Goal: Task Accomplishment & Management: Complete application form

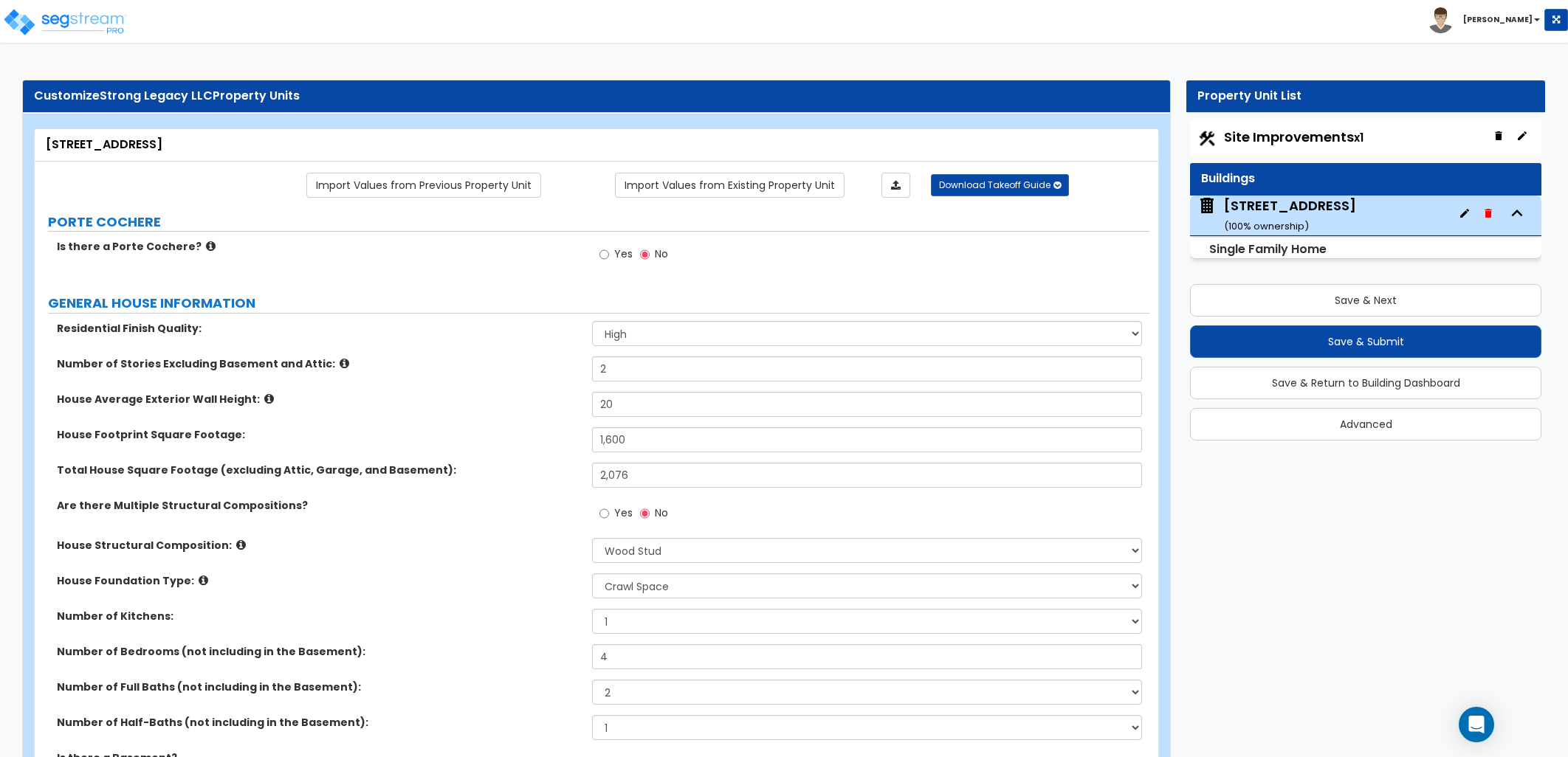
select select "2"
select select "7"
select select "1"
select select "2"
select select "1"
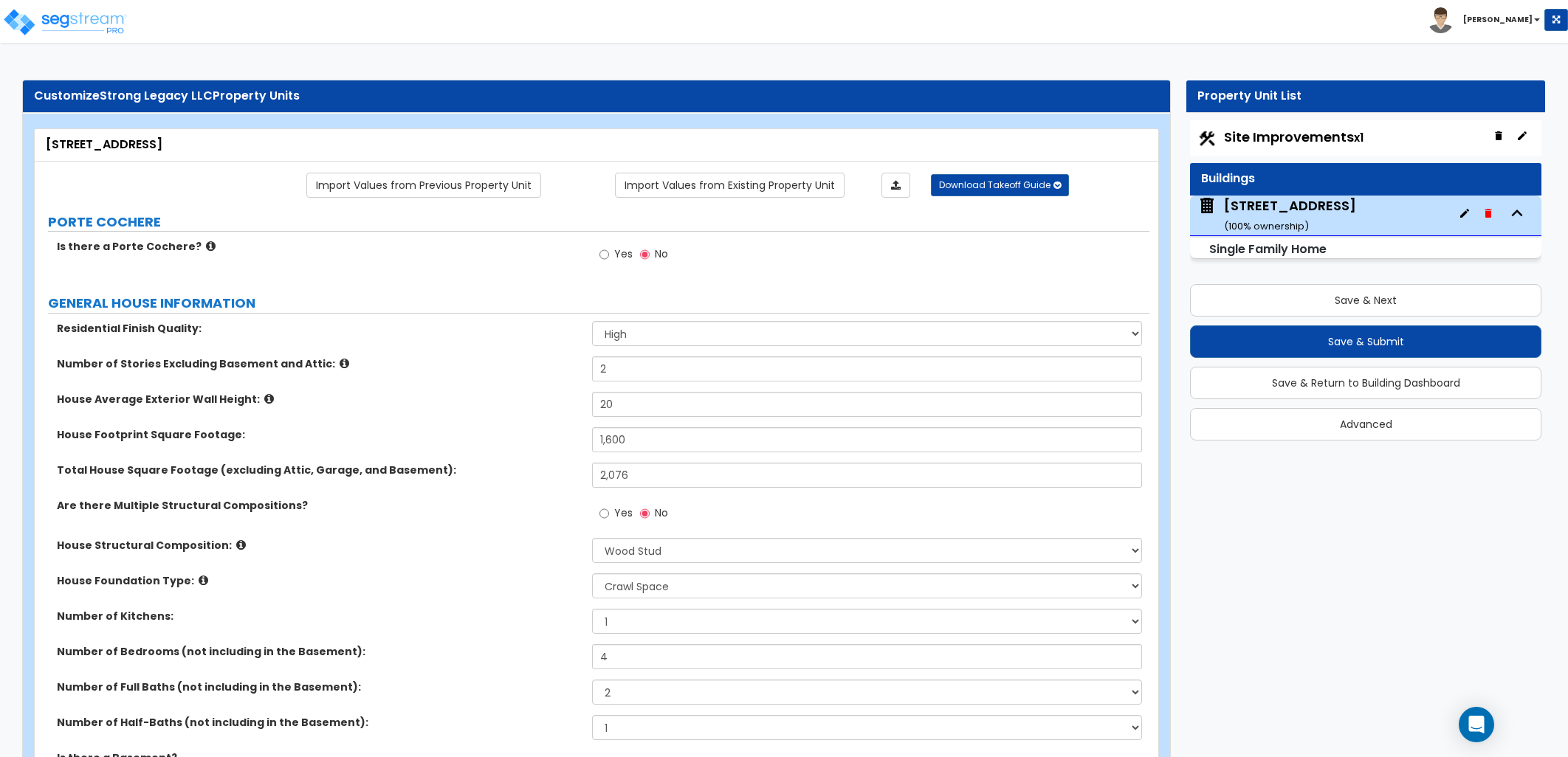
select select "1"
select select "5"
select select "1"
select select "2"
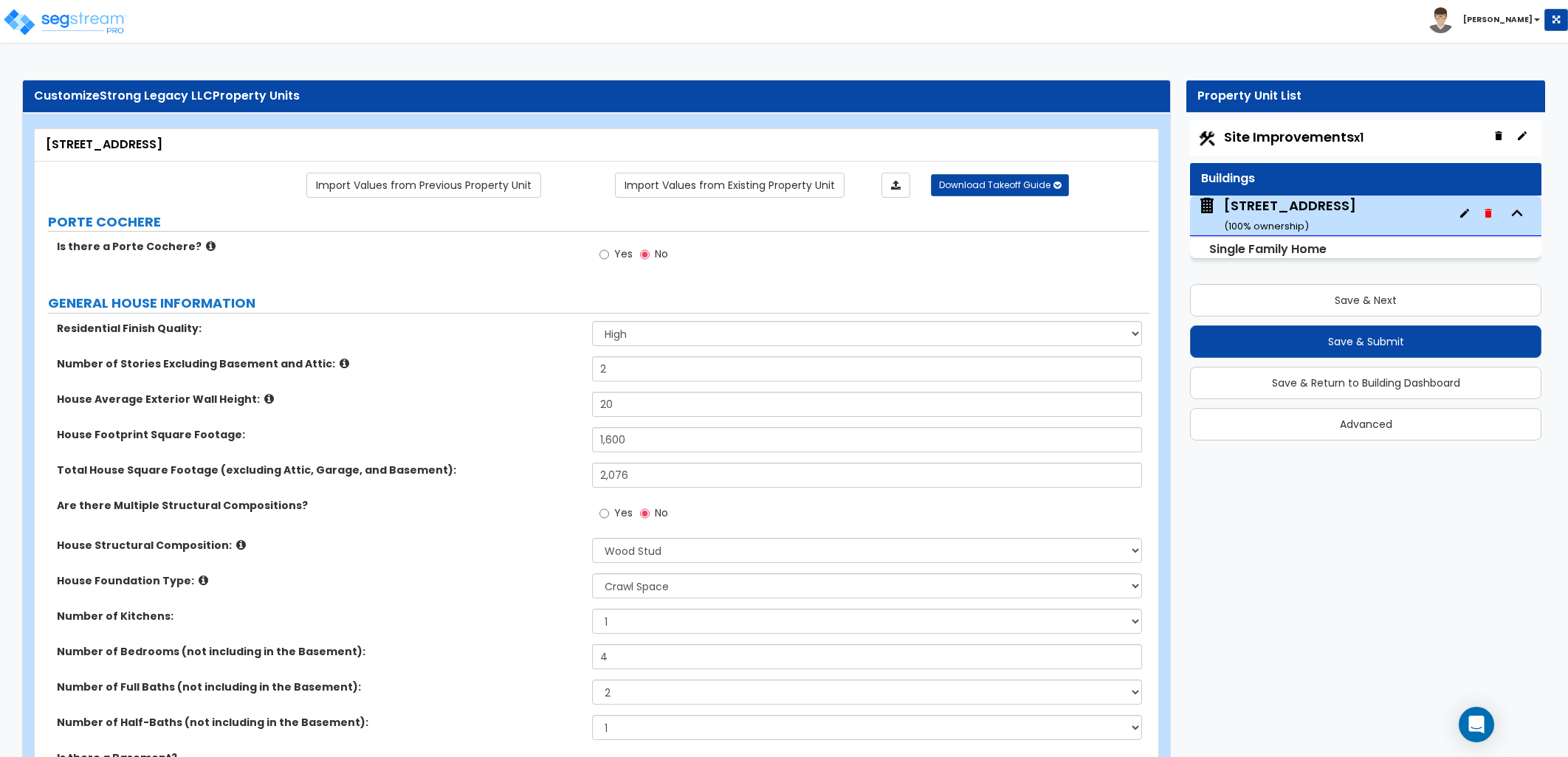
select select "1"
select select "2"
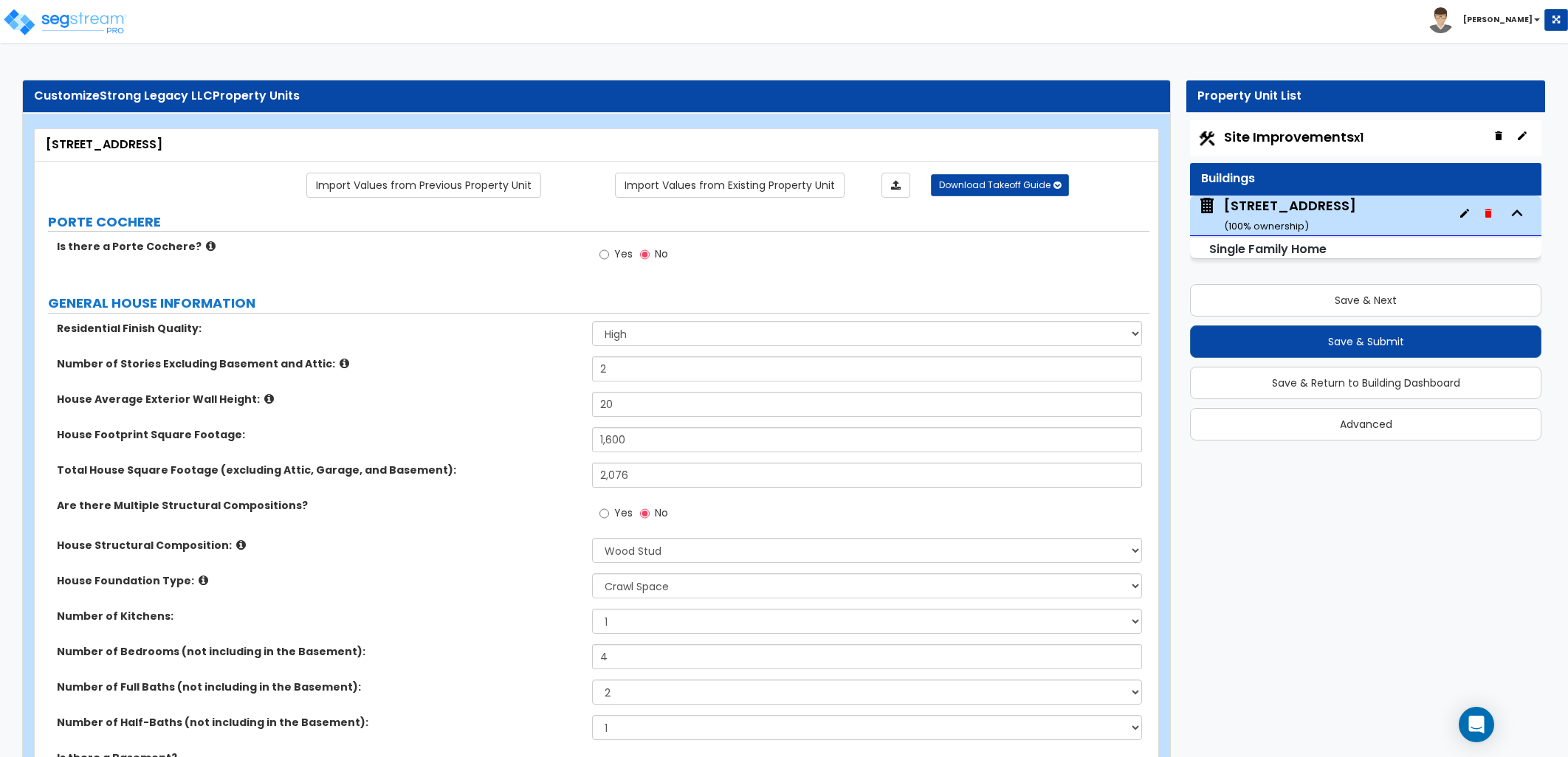
select select "1"
select select "3"
select select "1"
select select "2"
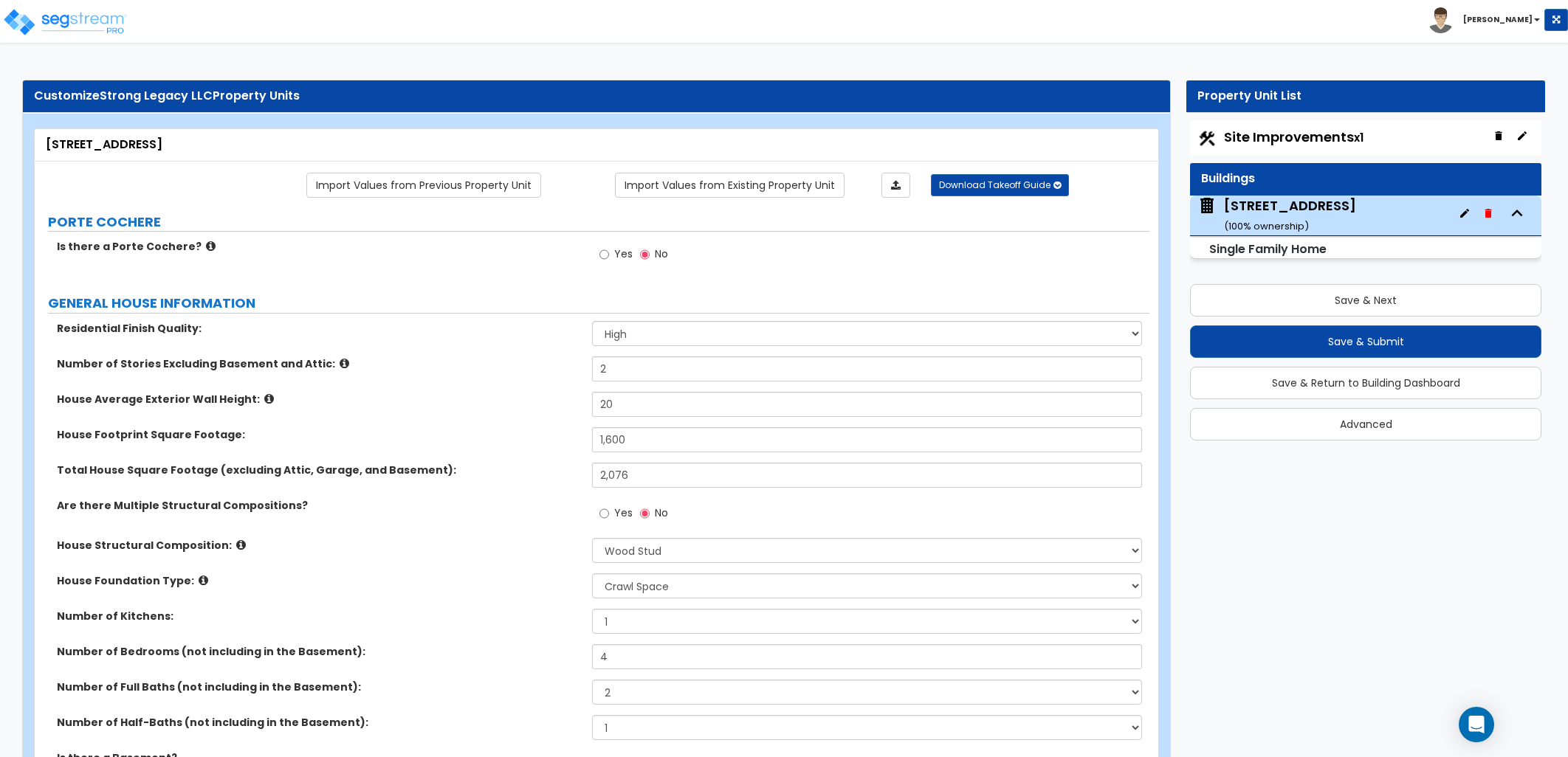
select select "1"
select select "3"
select select "5"
select select "3"
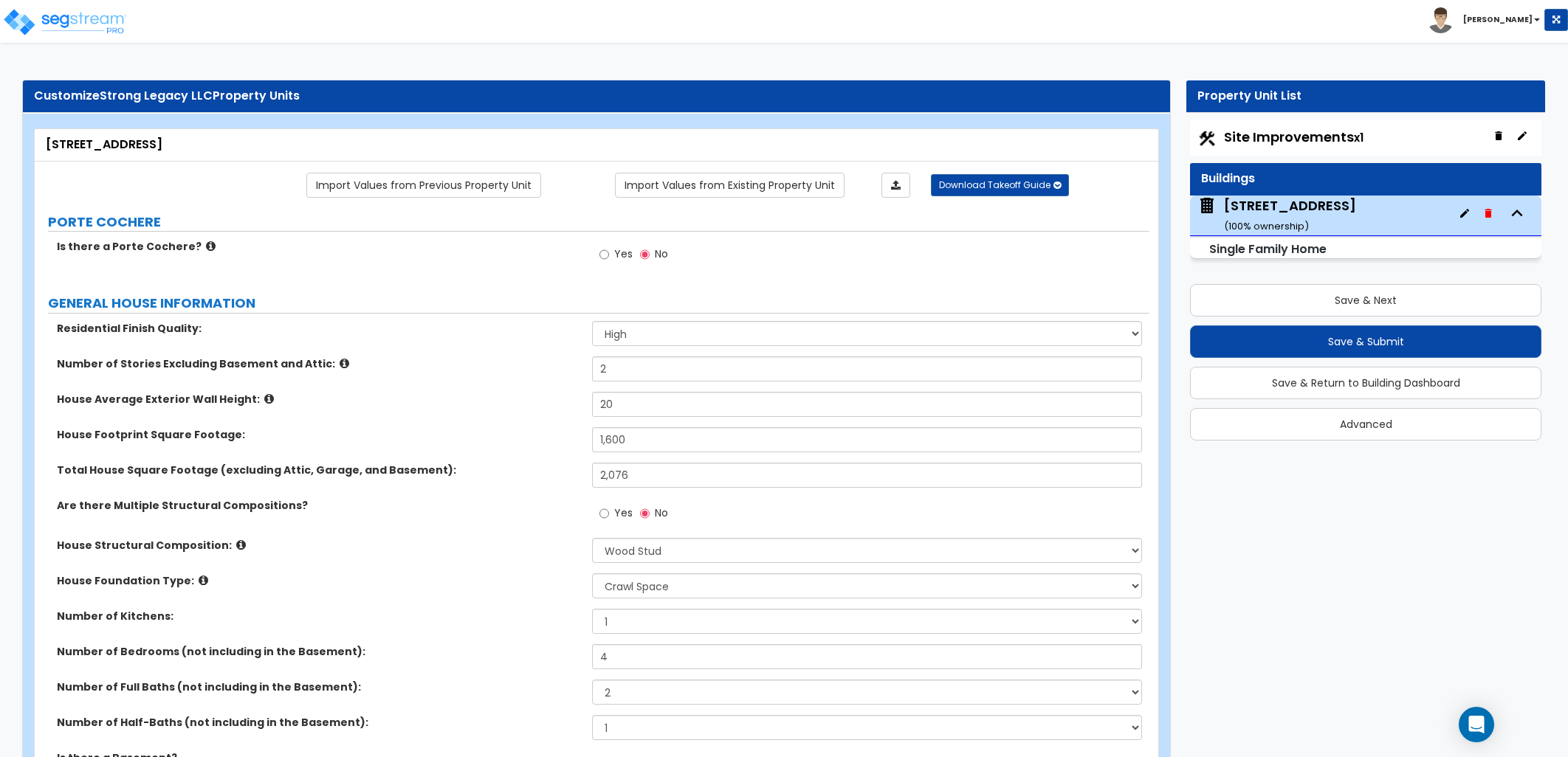
select select "5"
select select "1"
select select "3"
select select "1"
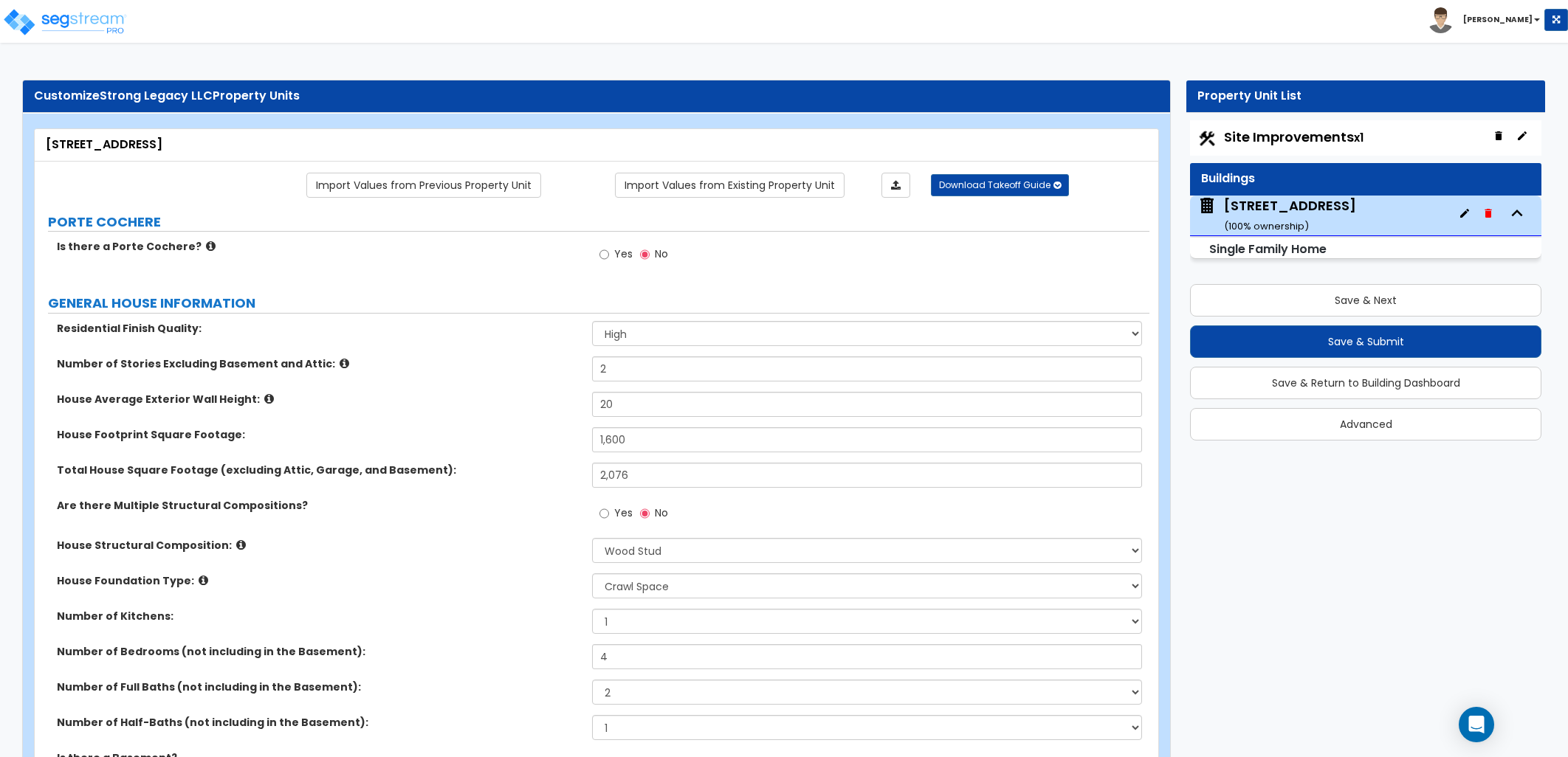
select select "3"
select select "2"
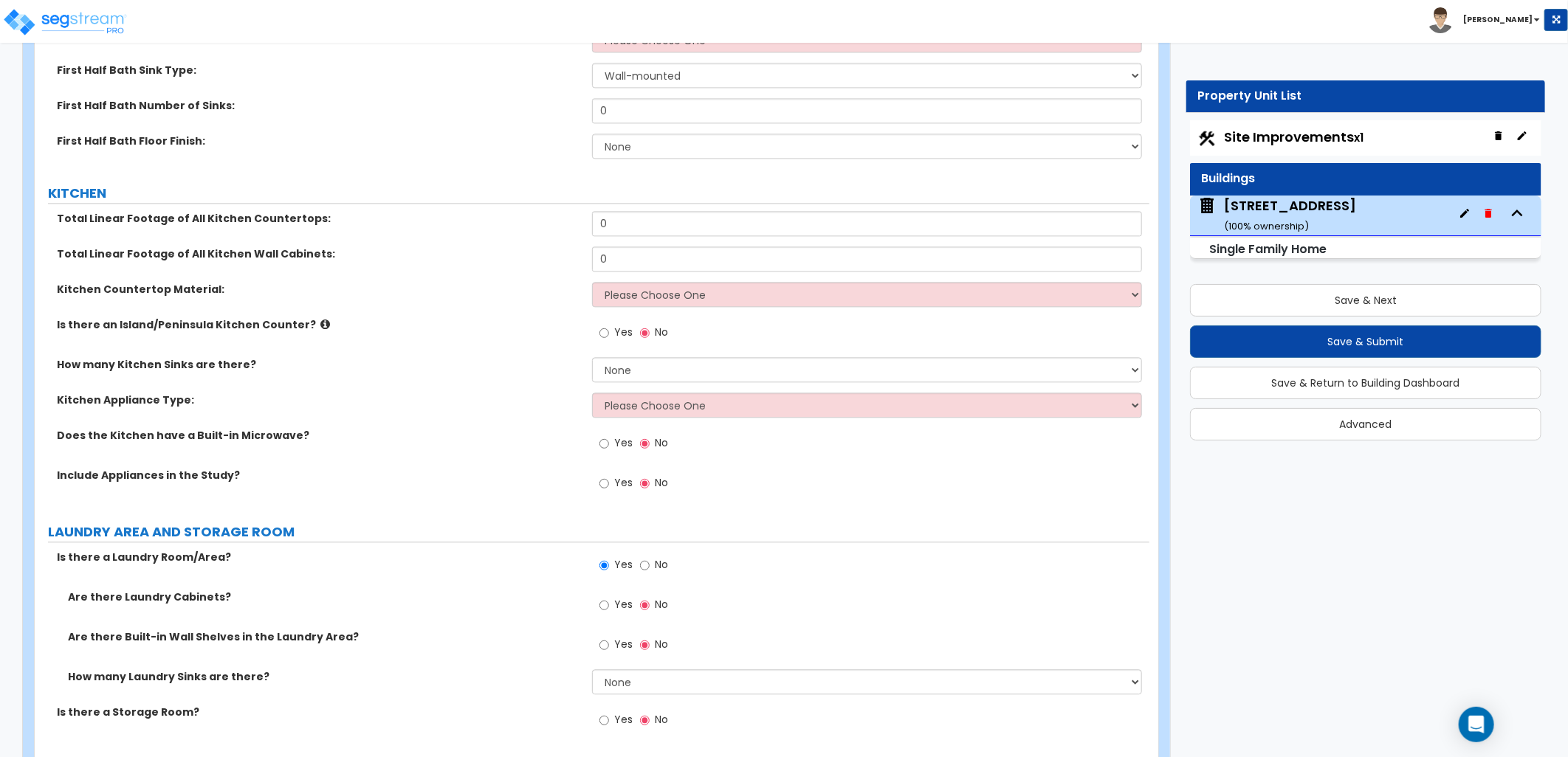
click at [1259, 151] on div "Site Improvements x1" at bounding box center [1366, 137] width 352 height 36
click at [1254, 140] on span "Site Improvements x1" at bounding box center [1293, 136] width 139 height 18
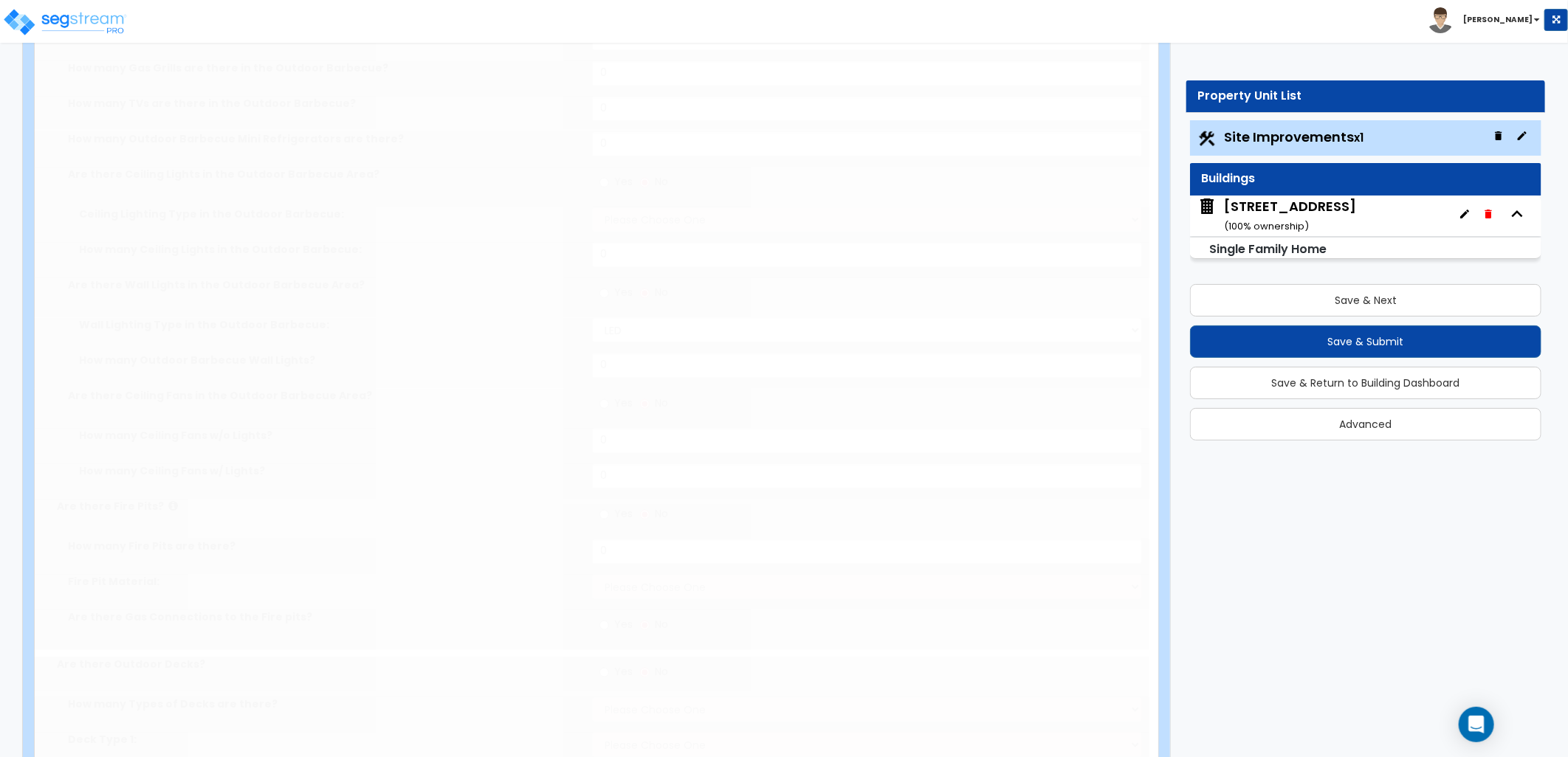
select select "2"
type input "6700"
select select "2"
type input "750"
radio input "true"
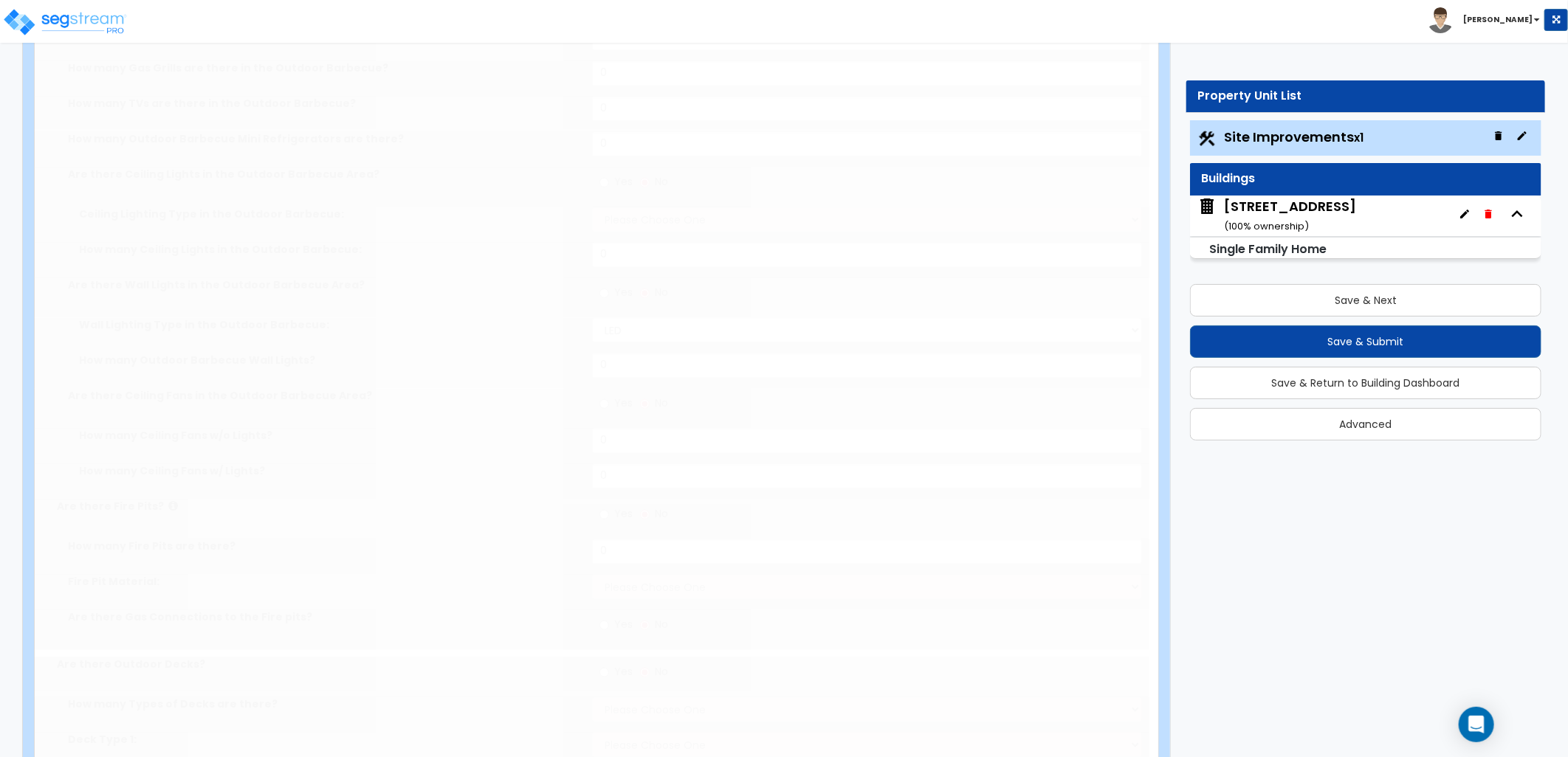
type input "3"
type input "2"
radio input "true"
select select "2"
type input "50"
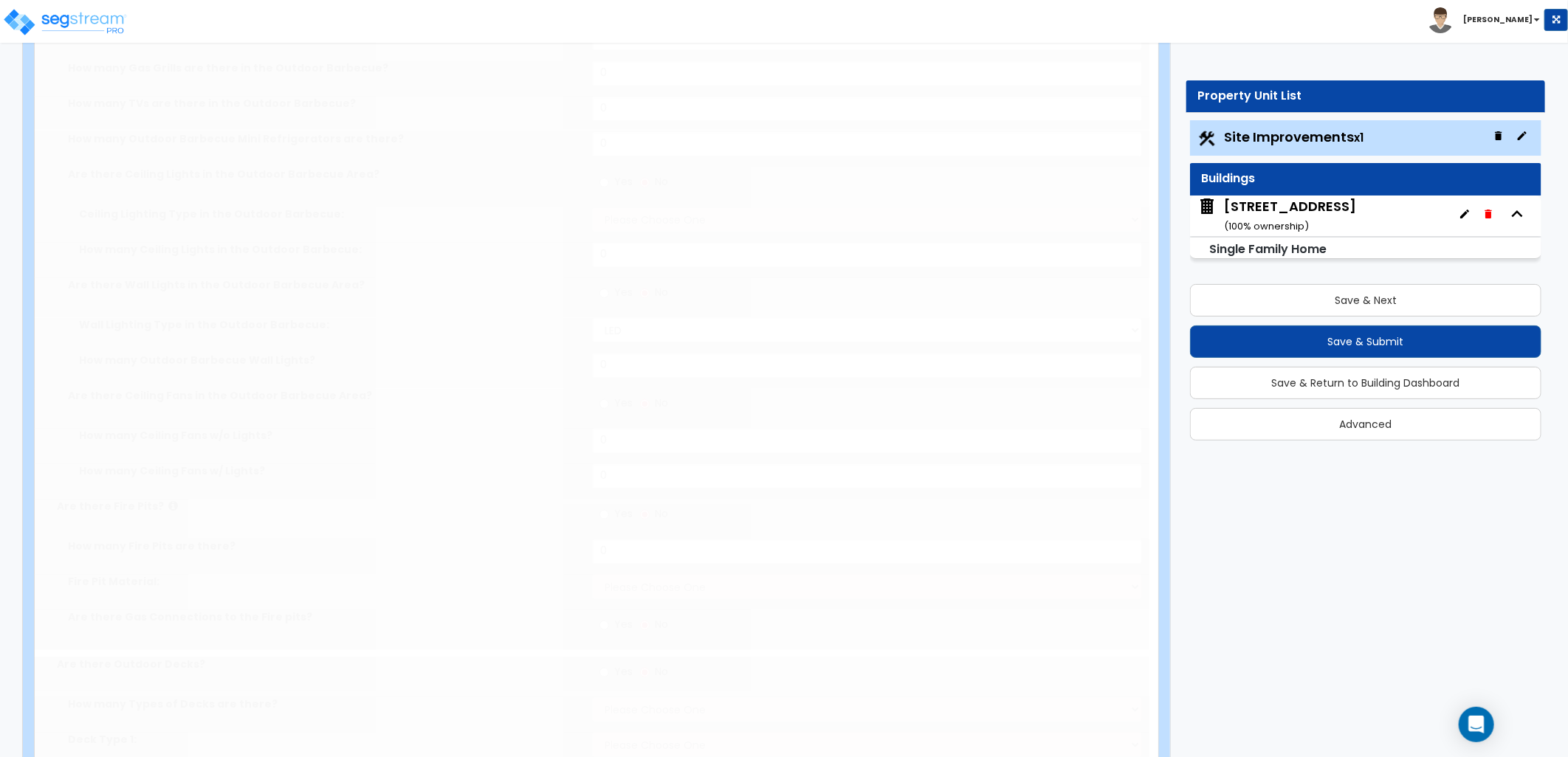
select select "1"
radio input "true"
select select "2"
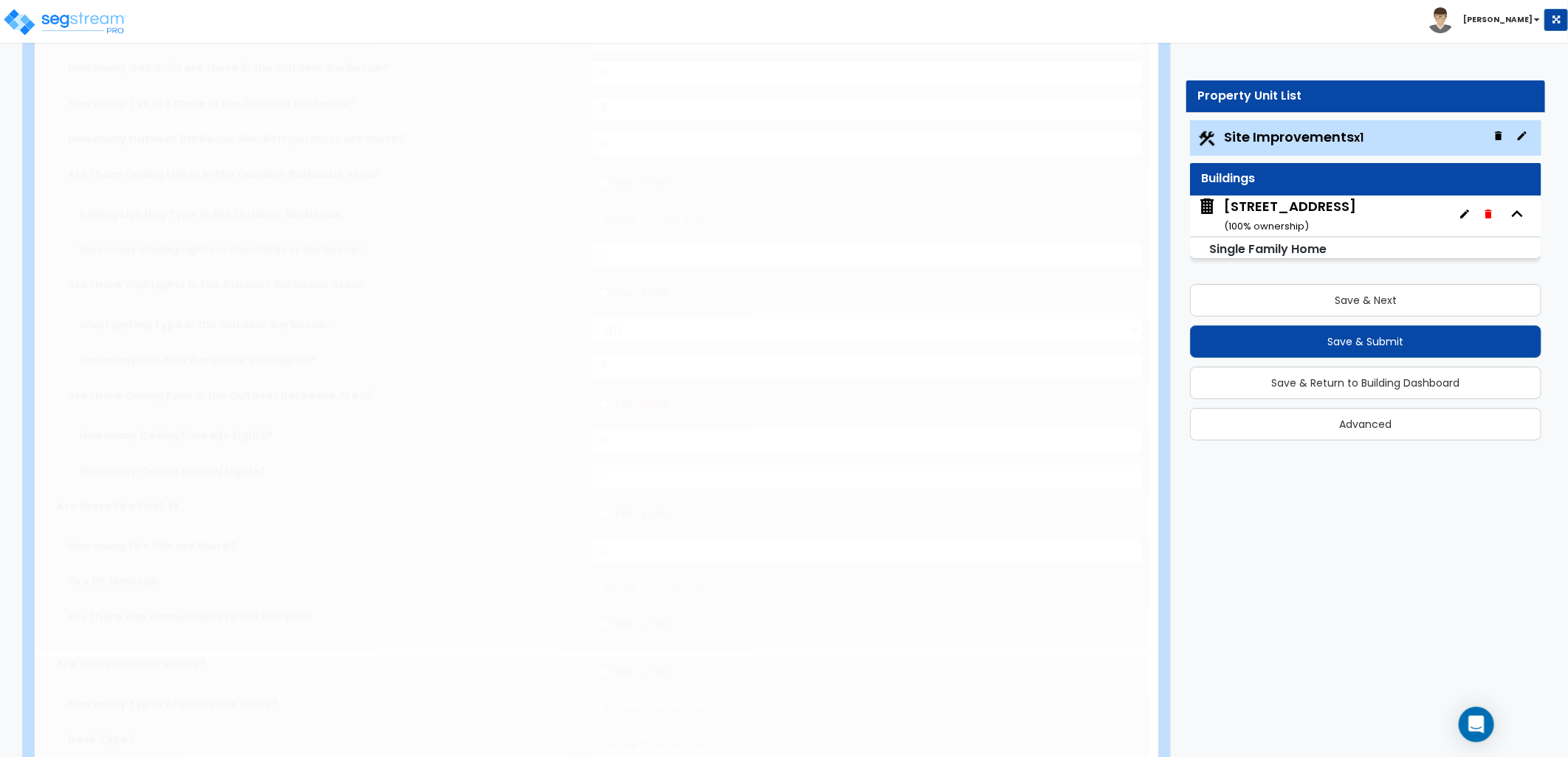
type input "3500"
radio input "true"
select select "1"
select select "4"
type input "3"
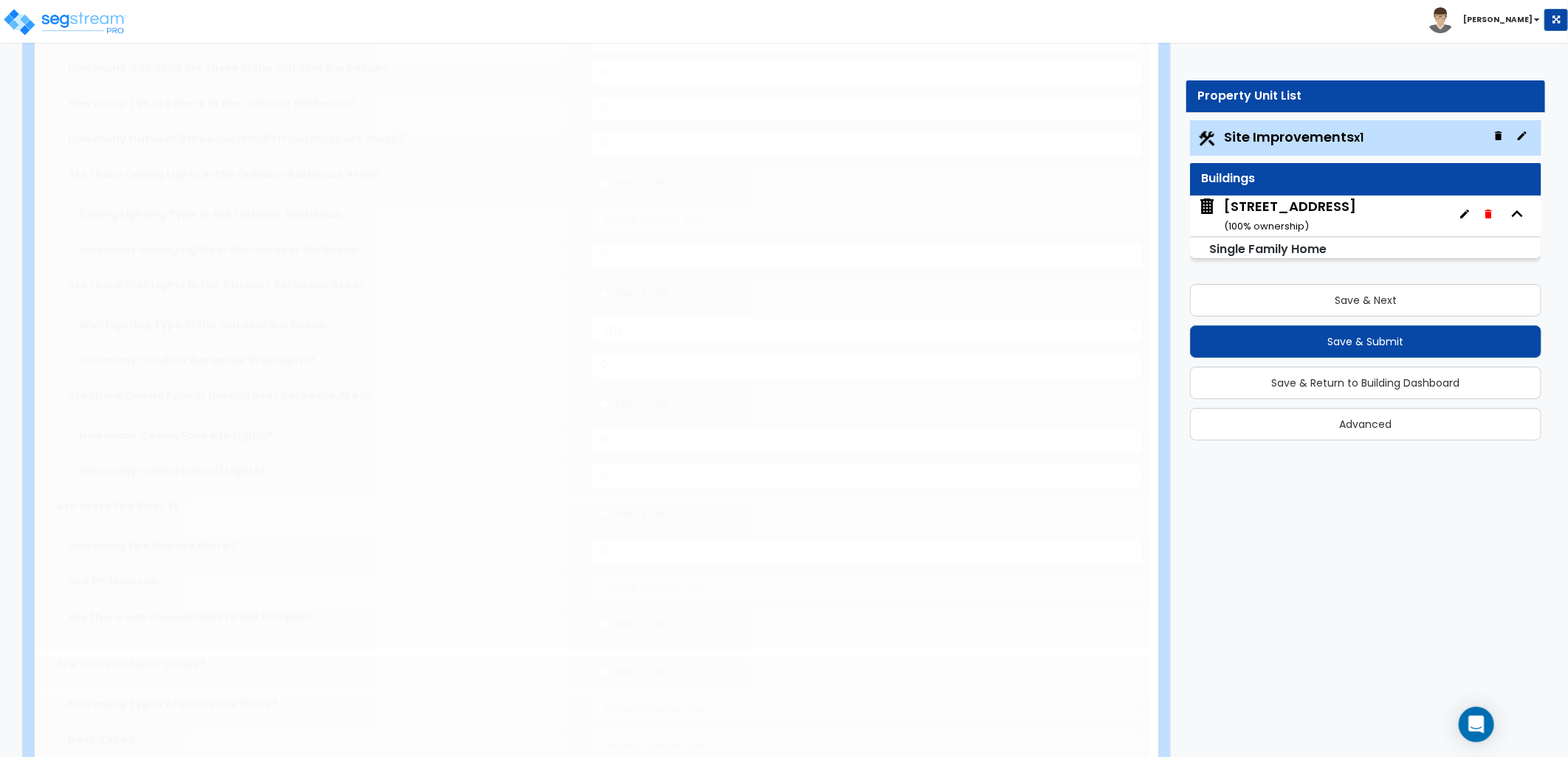
radio input "true"
type input "150"
radio input "true"
select select "1"
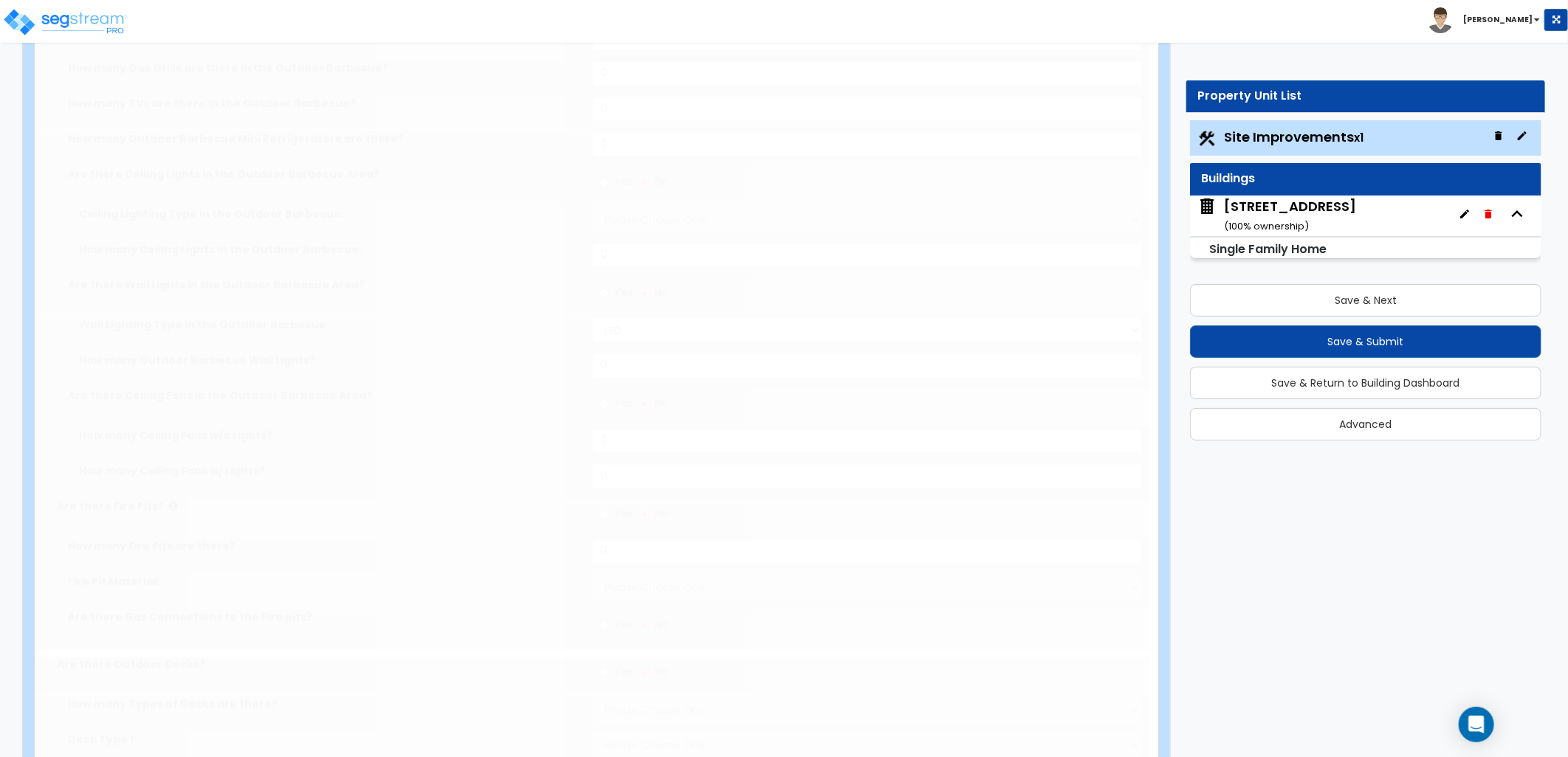
select select "9"
type input "1"
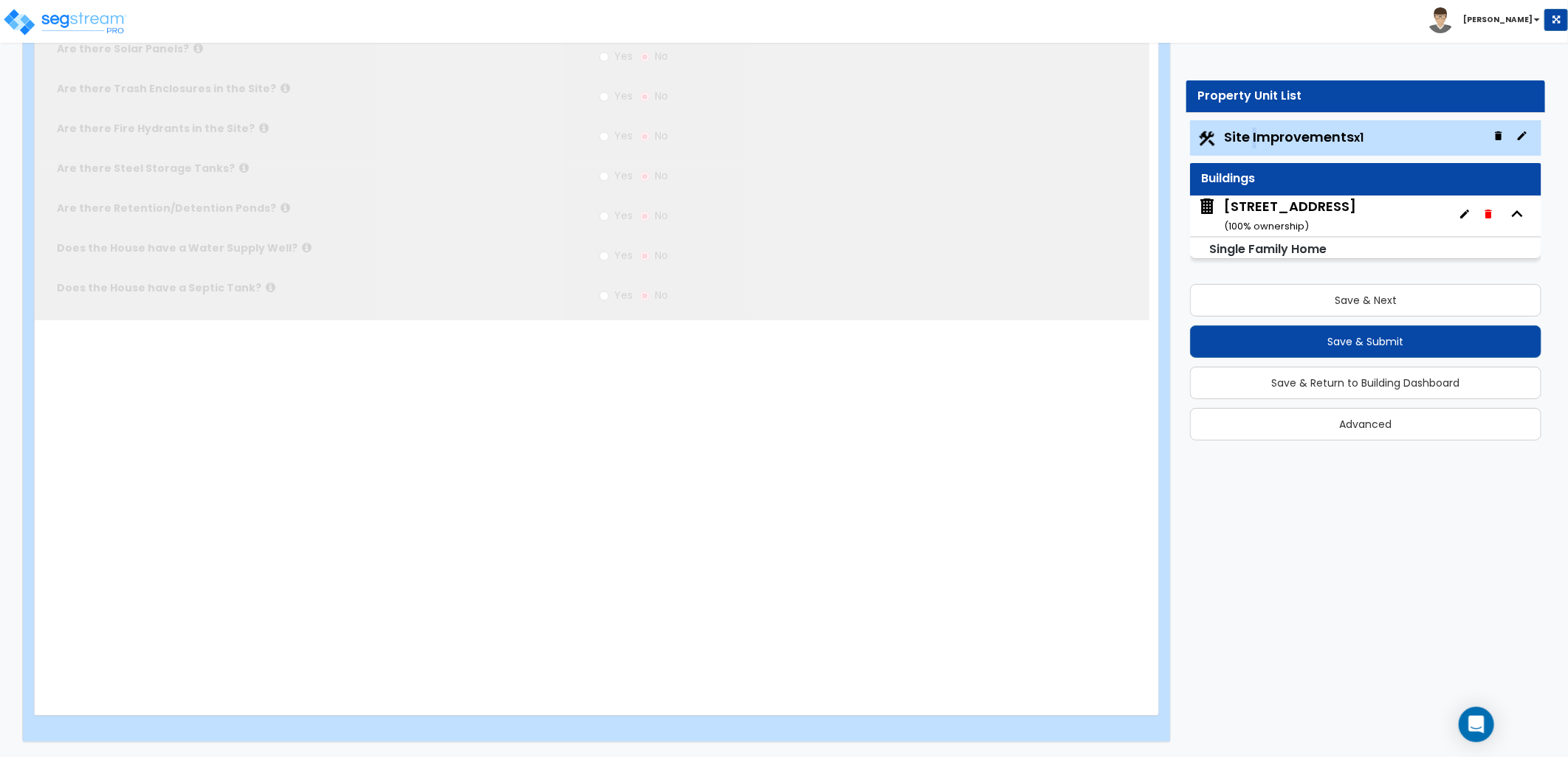
scroll to position [0, 0]
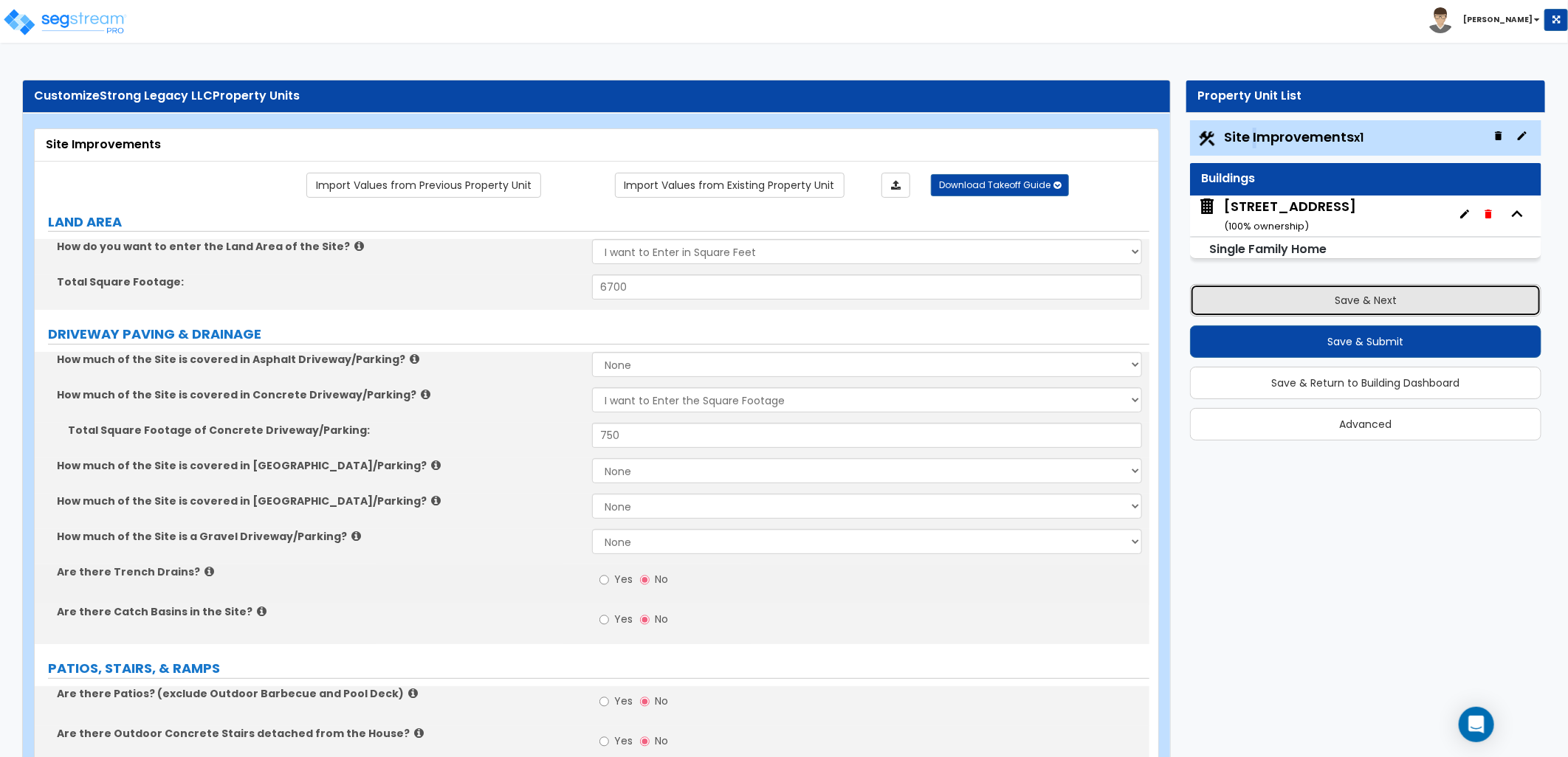
click at [1275, 300] on button "Save & Next" at bounding box center [1366, 301] width 352 height 33
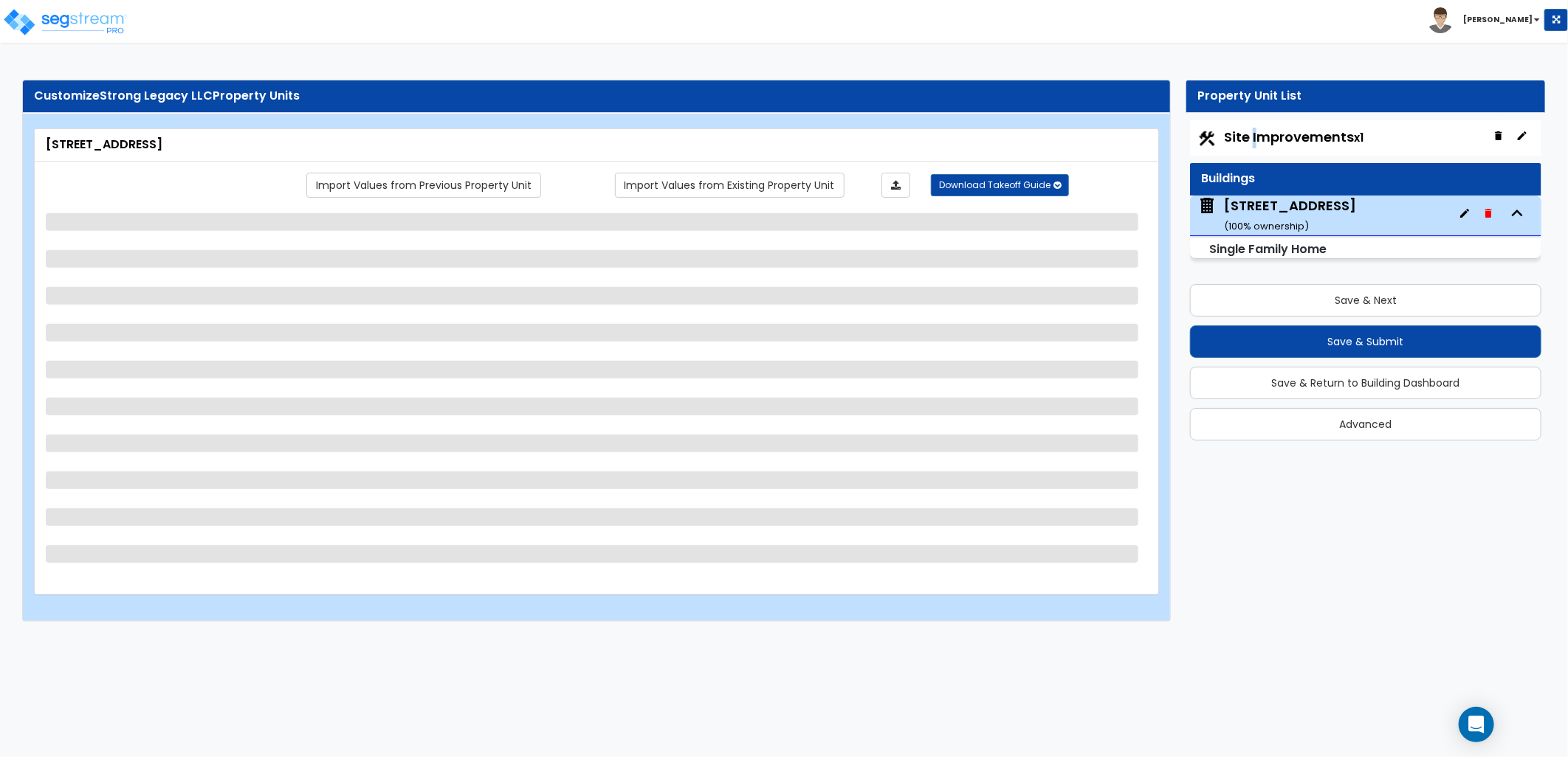
select select "2"
select select "1"
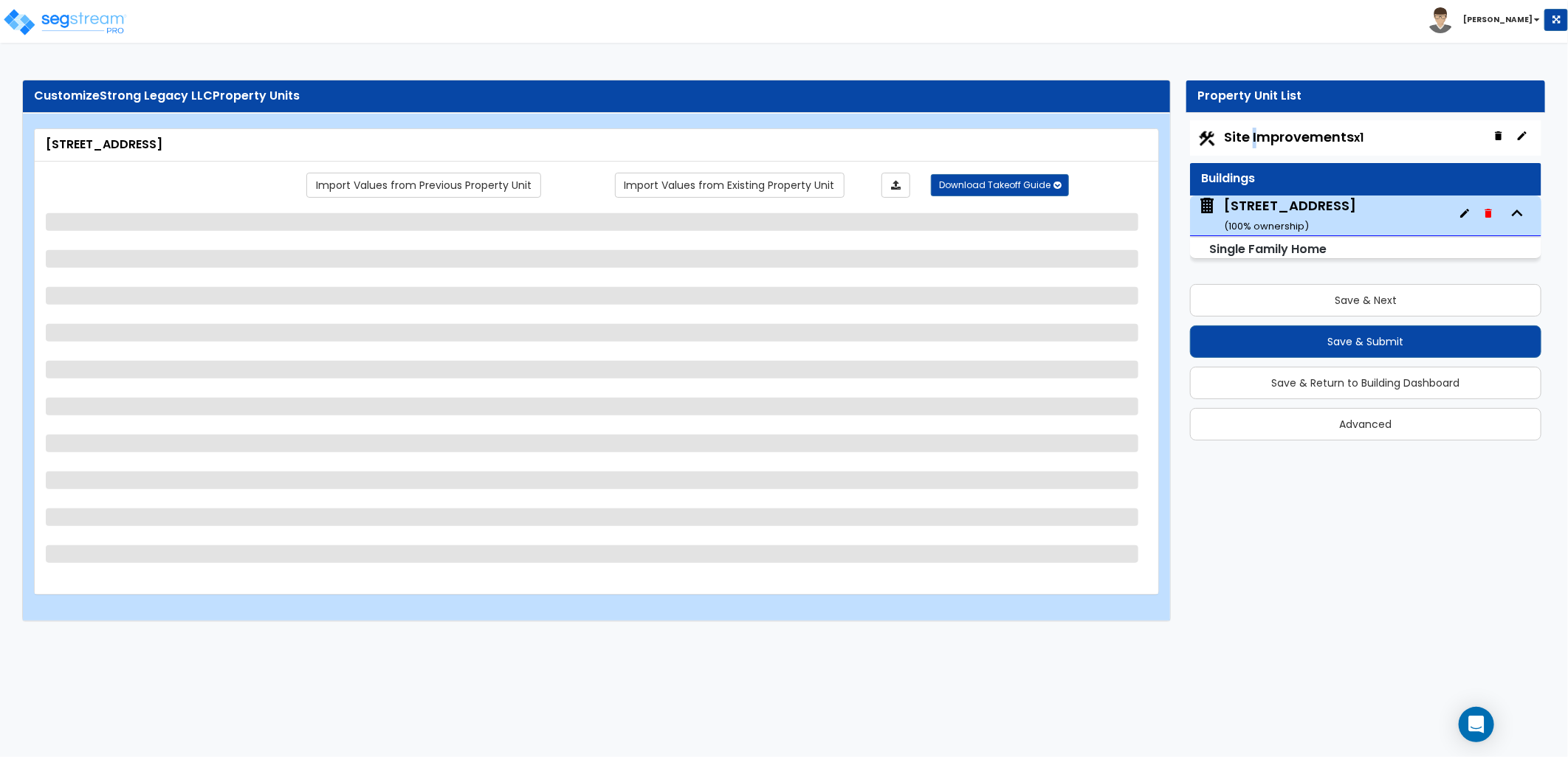
select select "2"
select select "1"
select select "4"
select select "1"
select select "9"
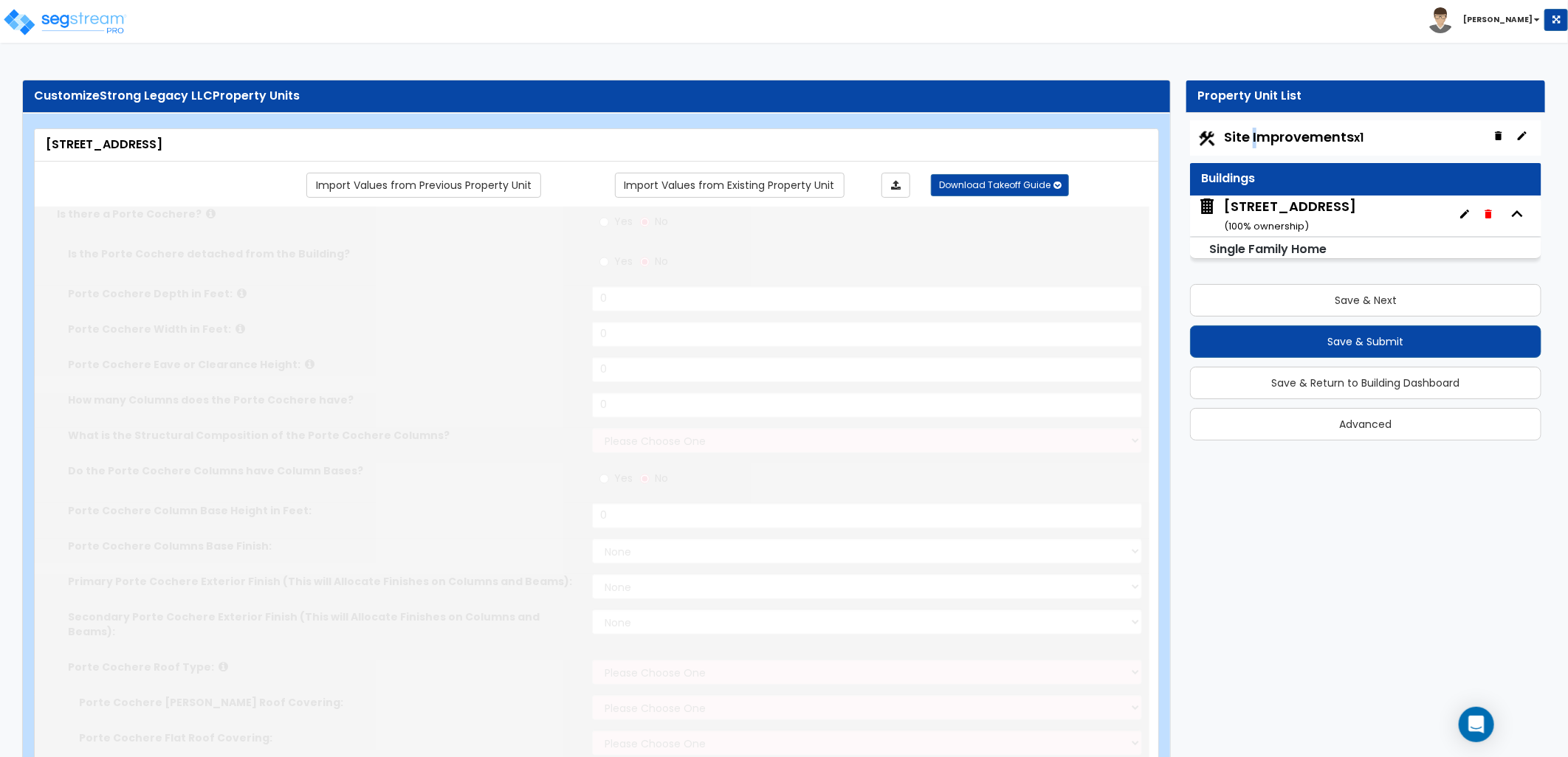
select select "2"
type input "2"
type input "20"
type input "1600"
type input "2076"
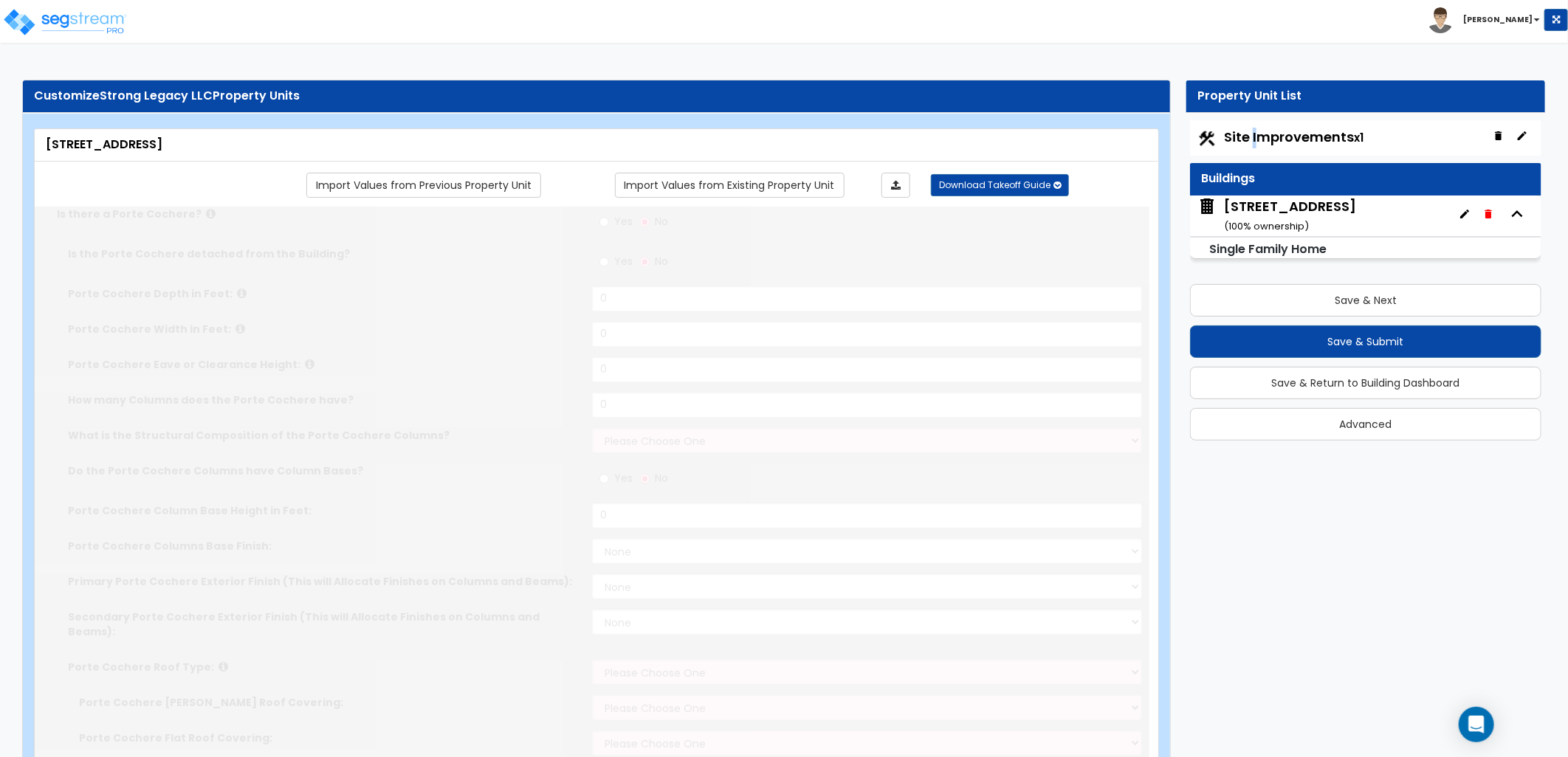
select select "7"
select select "1"
type input "4"
select select "2"
select select "1"
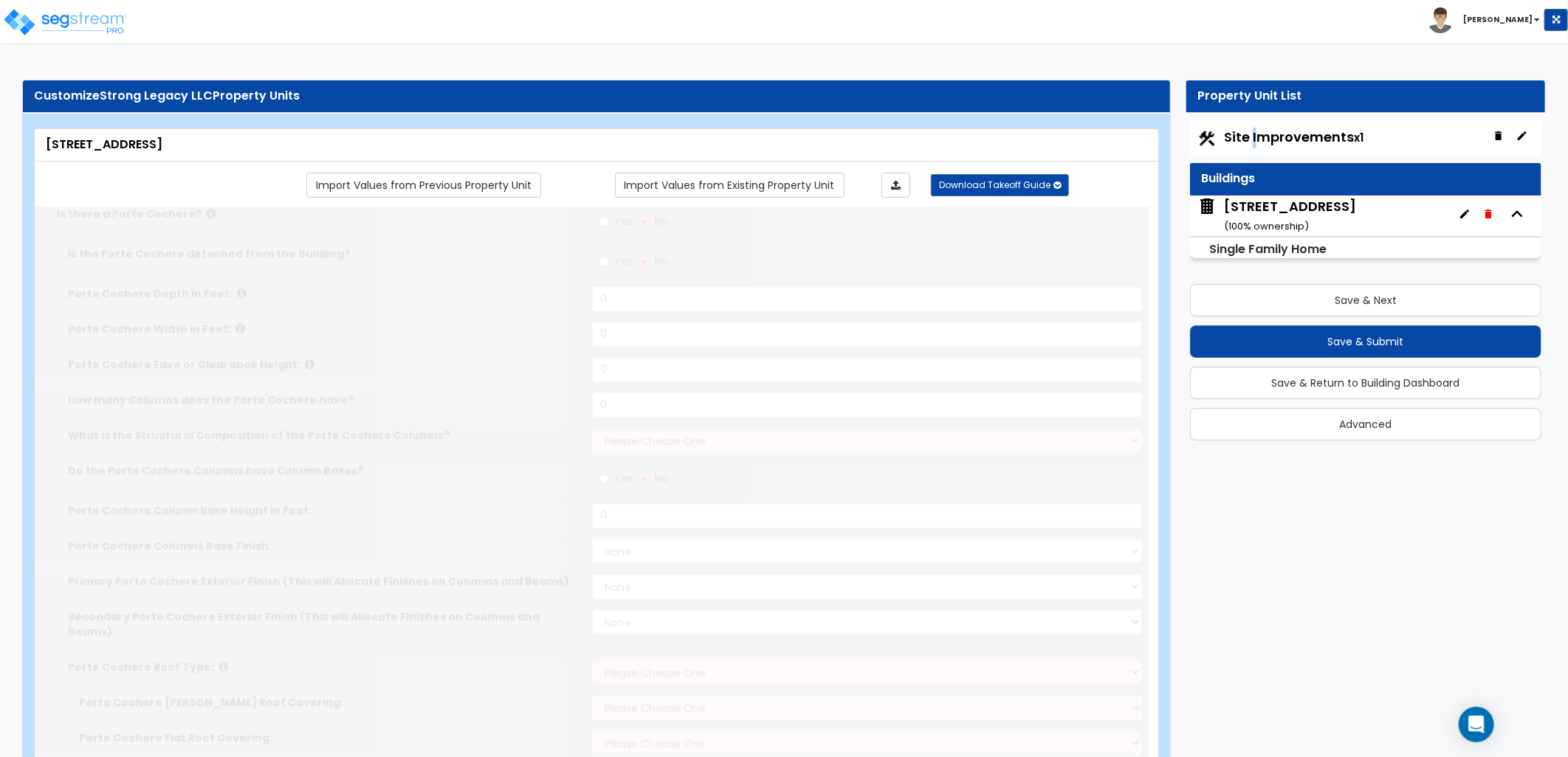
select select "1"
select select "5"
select select "1"
radio input "true"
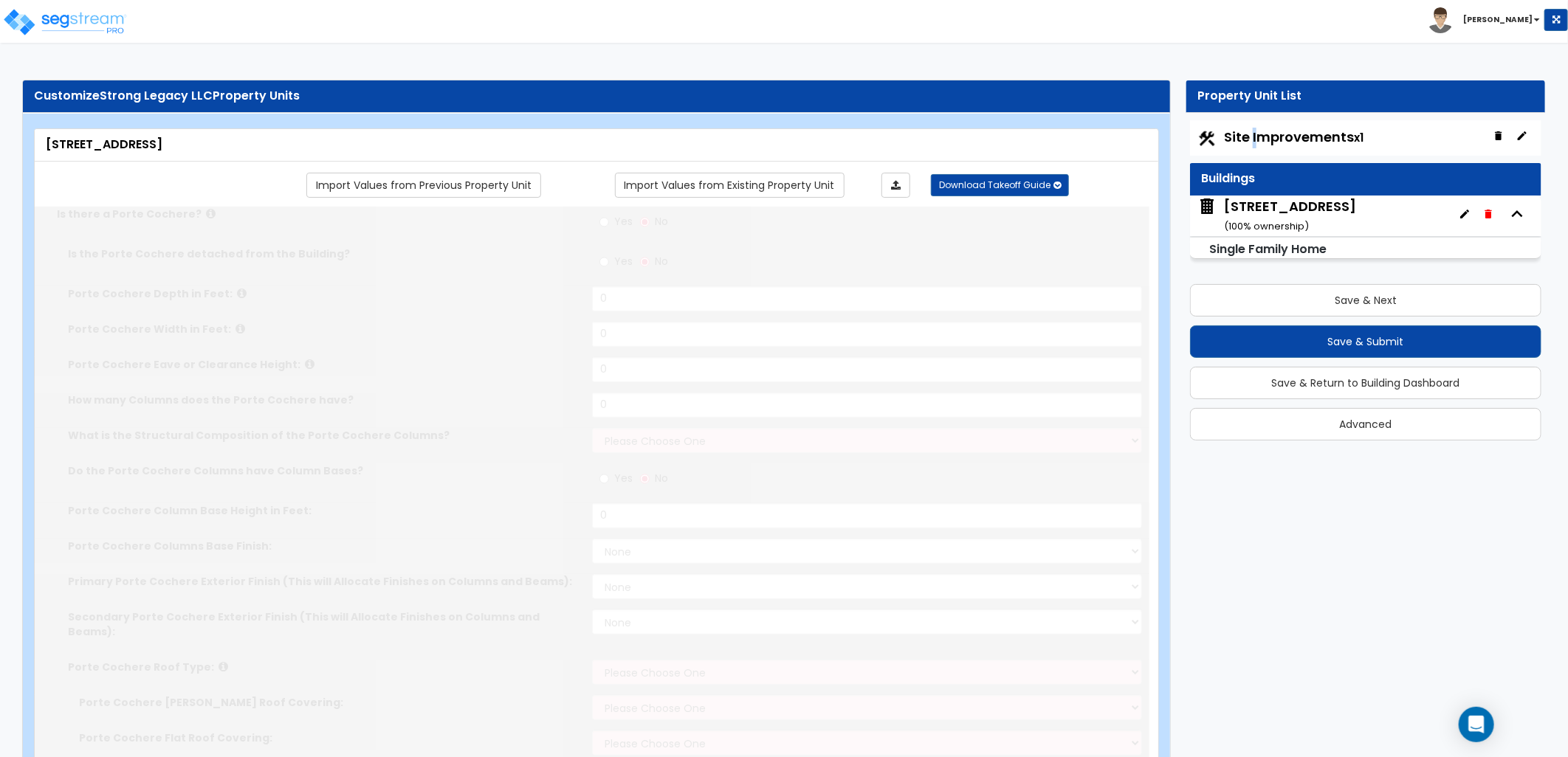
radio input "true"
type input "1"
radio input "true"
select select "2"
select select "1"
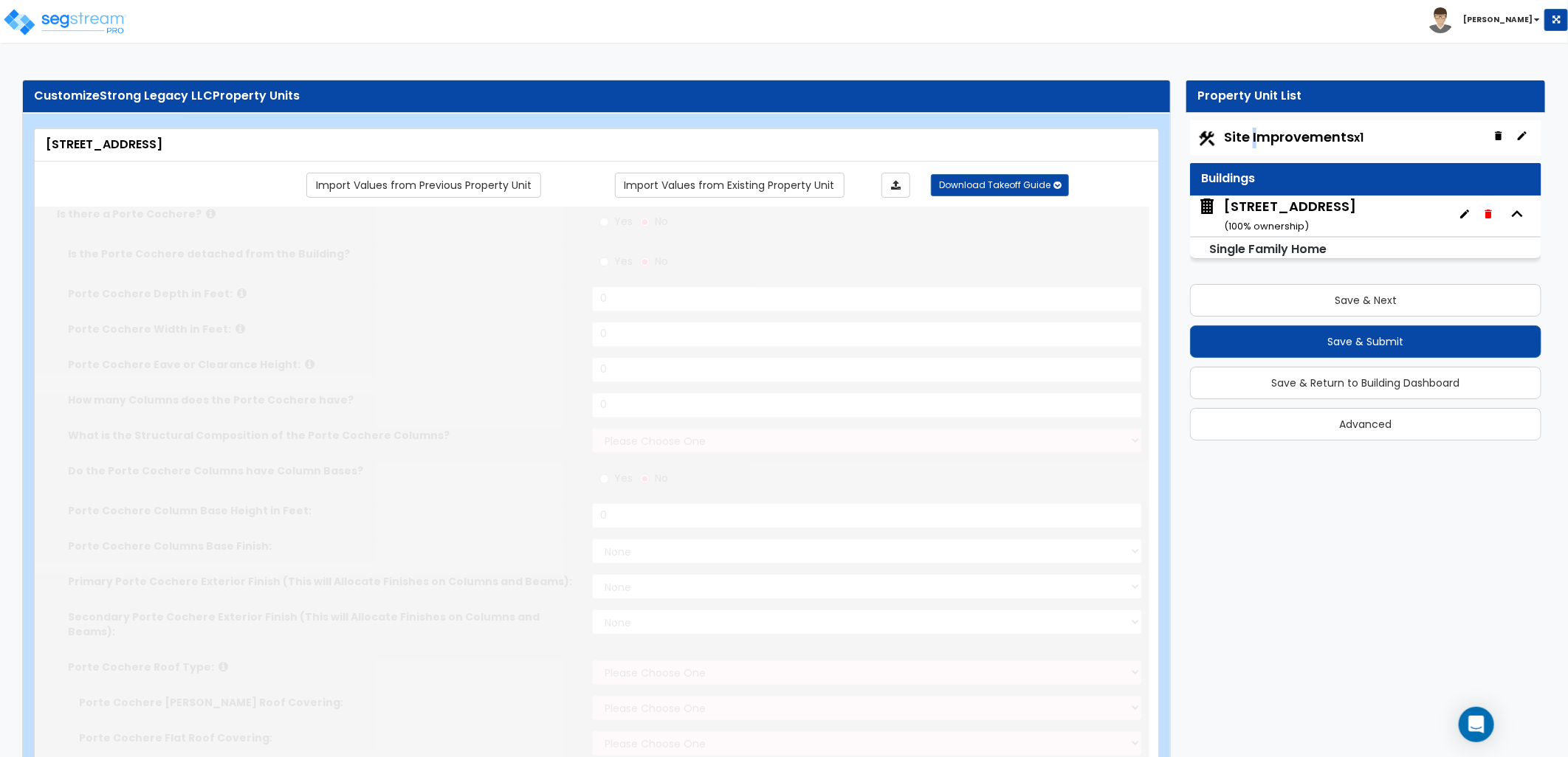
select select "1"
type input "500"
radio input "true"
type input "150"
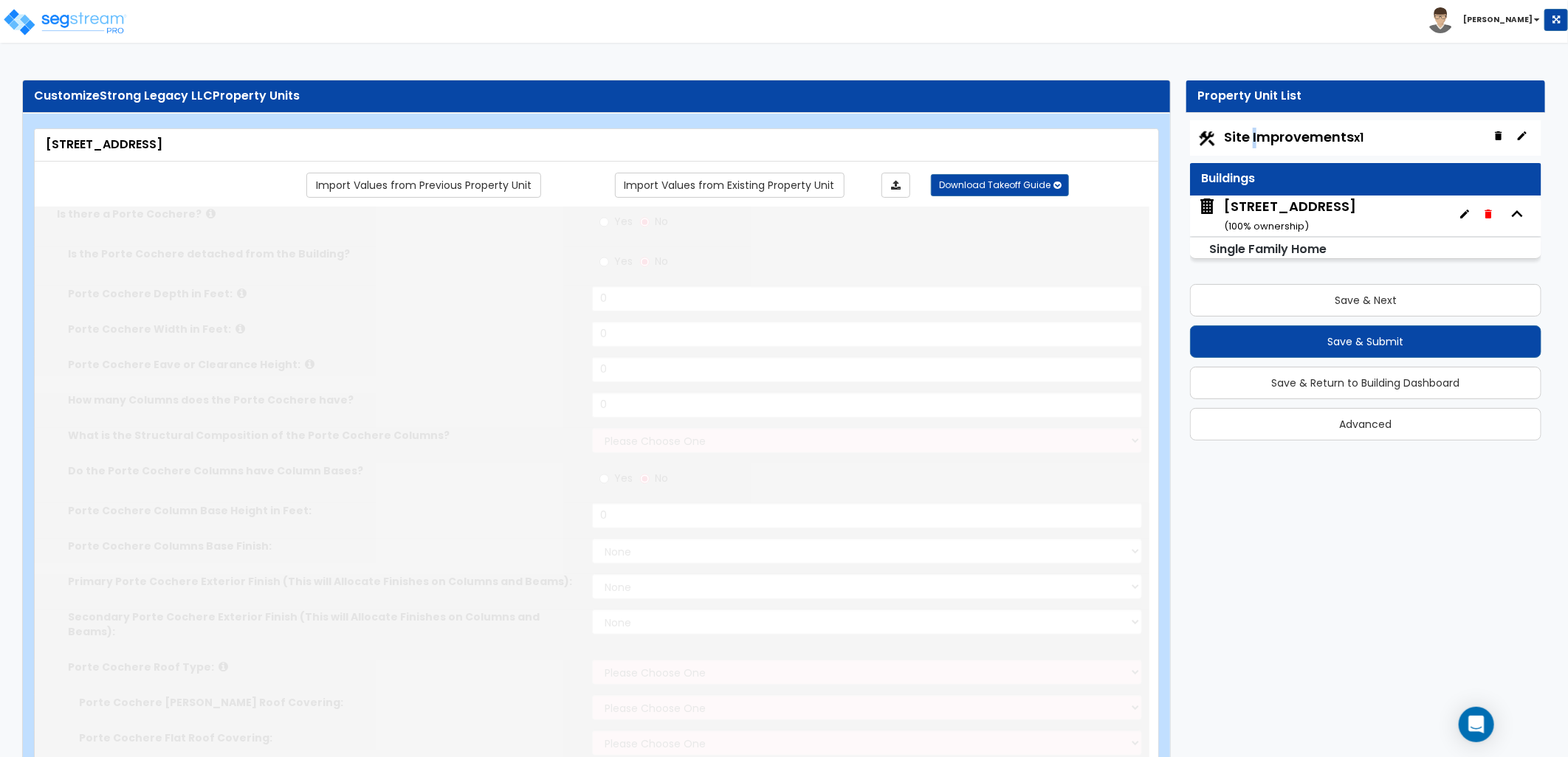
select select "1"
radio input "true"
type input "2"
radio input "true"
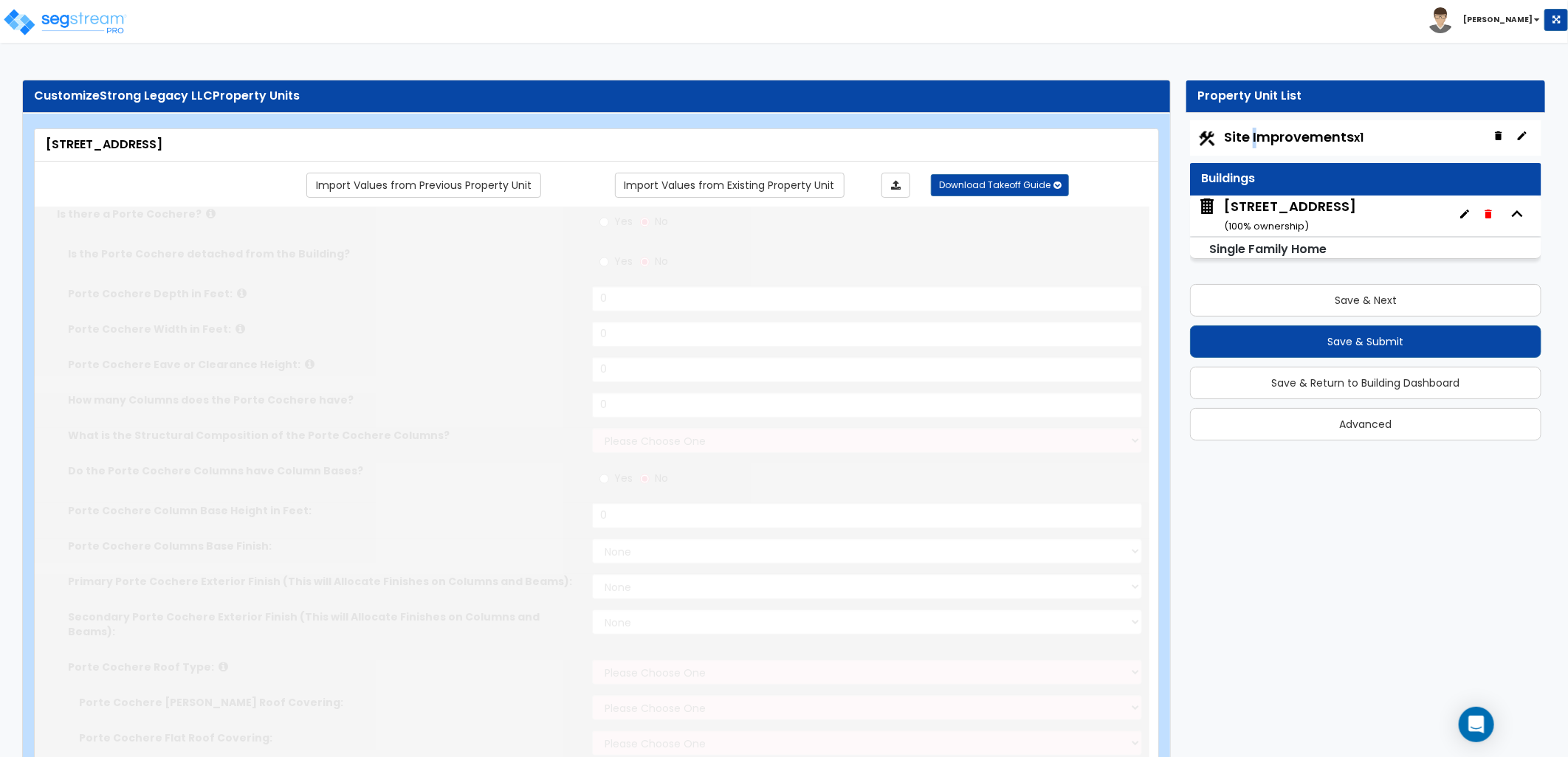
type input "1"
radio input "true"
type input "2"
select select "3"
radio input "true"
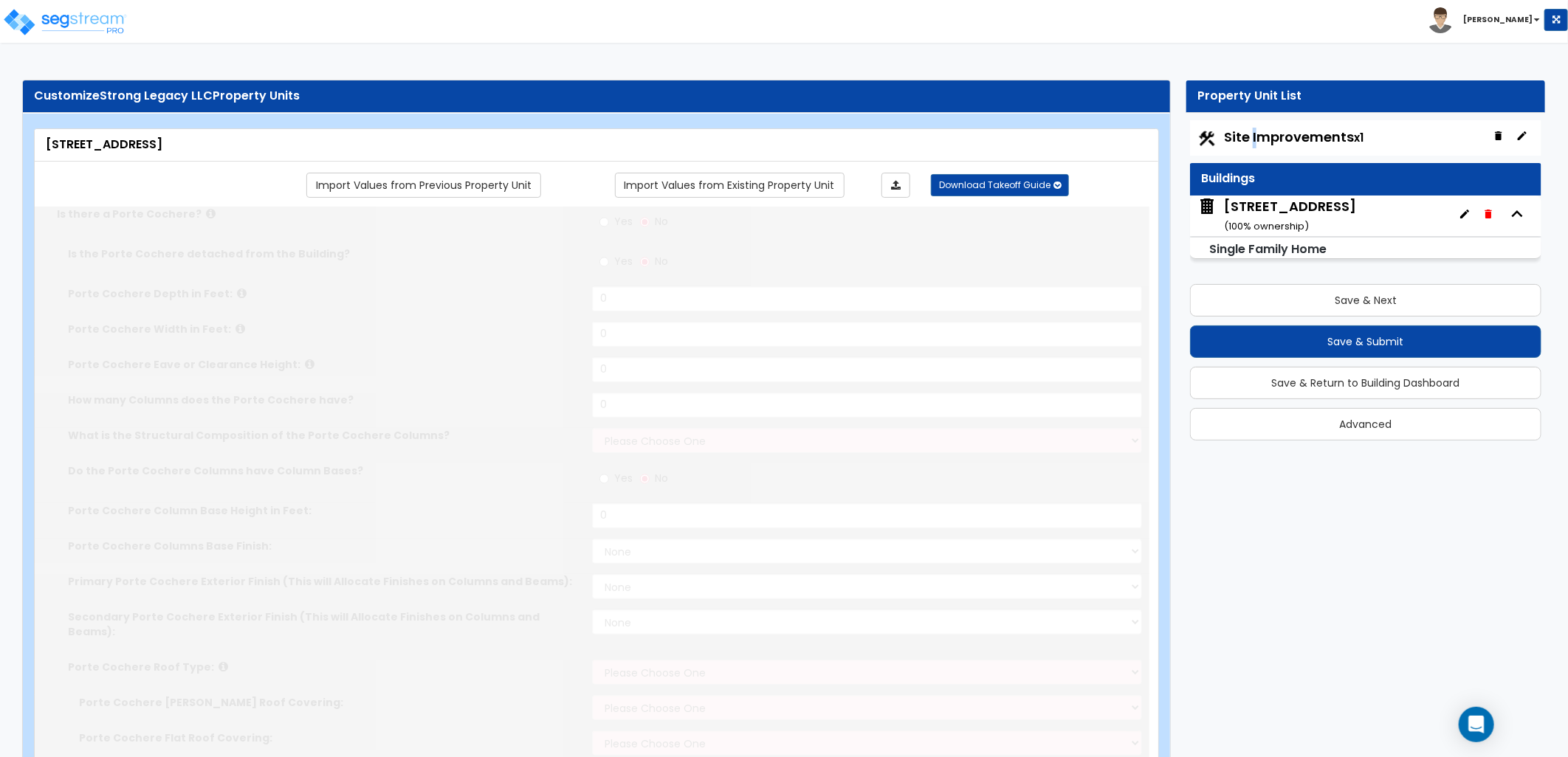
type input "14"
select select "1"
radio input "true"
select select "1"
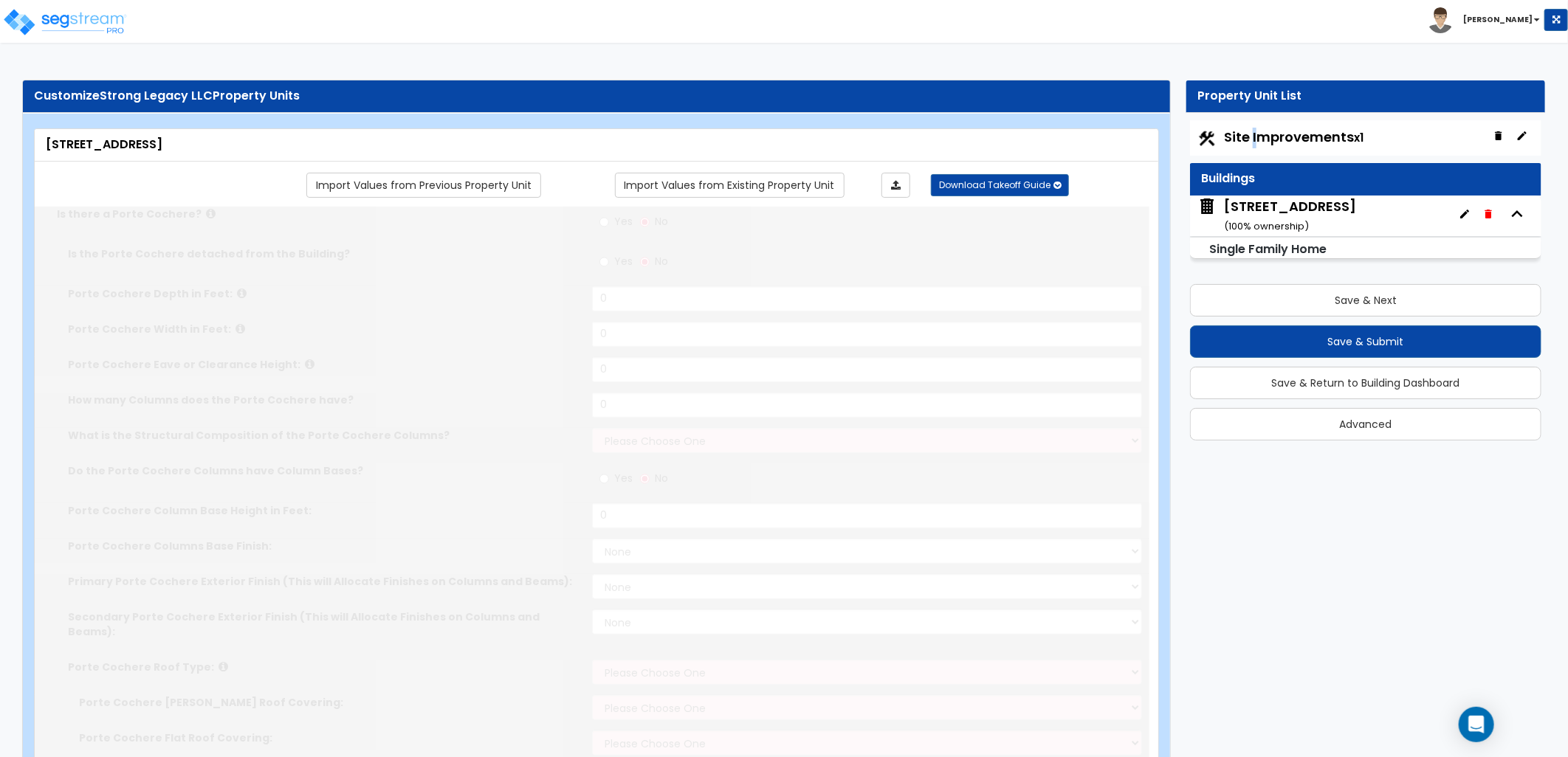
select select "3"
select select "5"
select select "3"
select select "5"
select select "1"
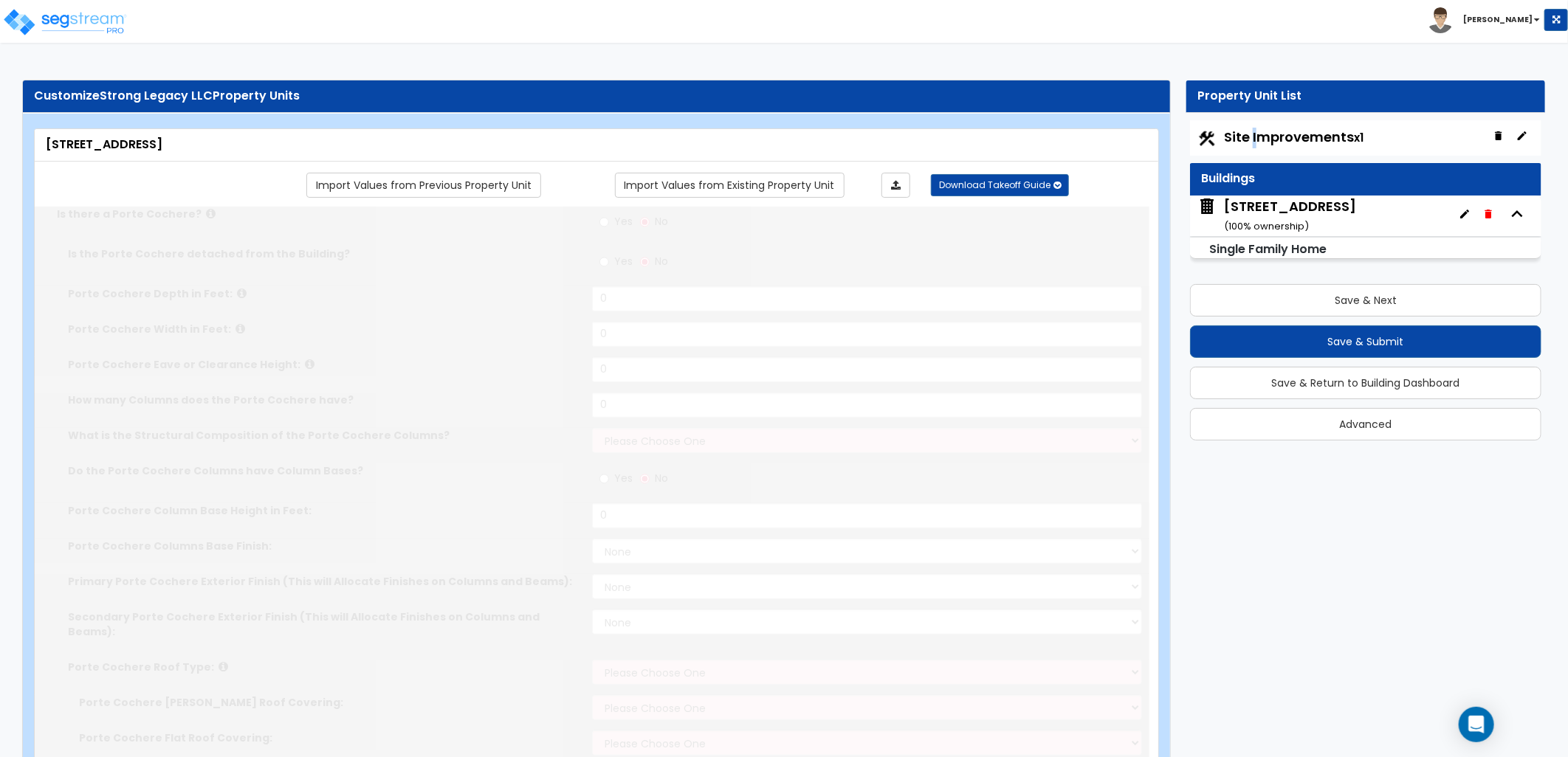
select select "1"
radio input "true"
type input "2"
radio input "true"
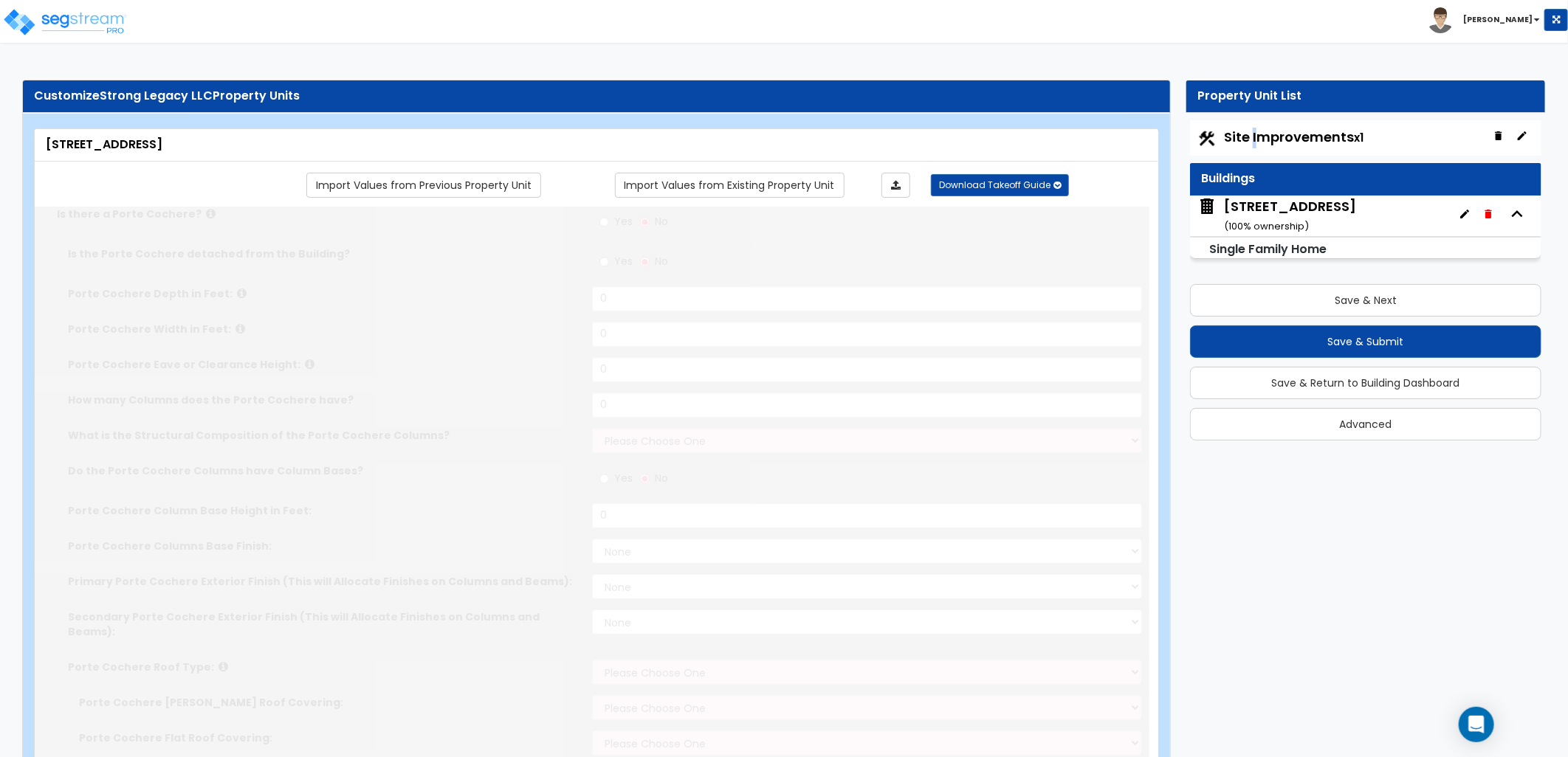
type input "150"
select select "3"
radio input "true"
type input "1"
select select "1"
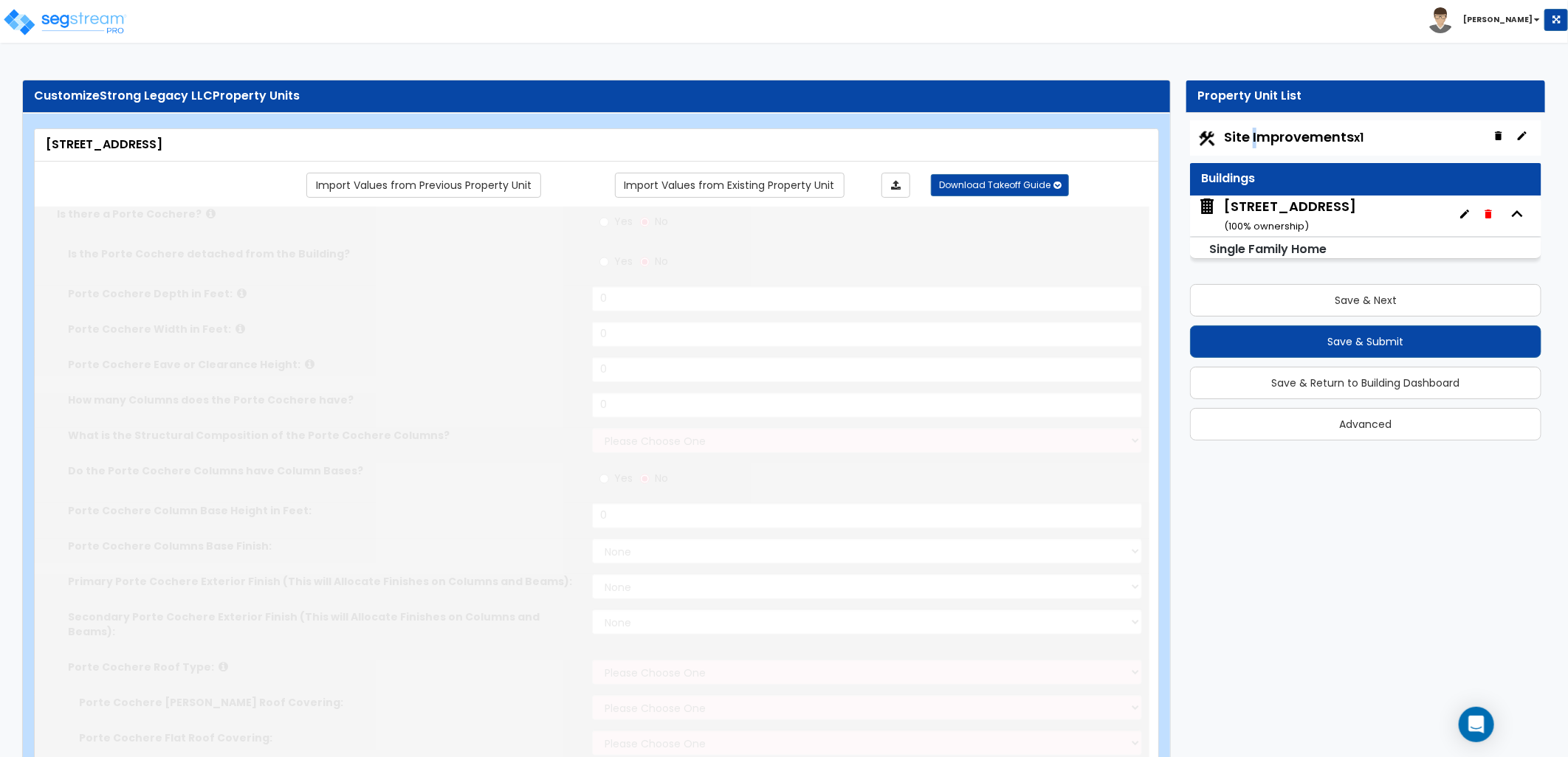
select select "3"
select select "2"
radio input "true"
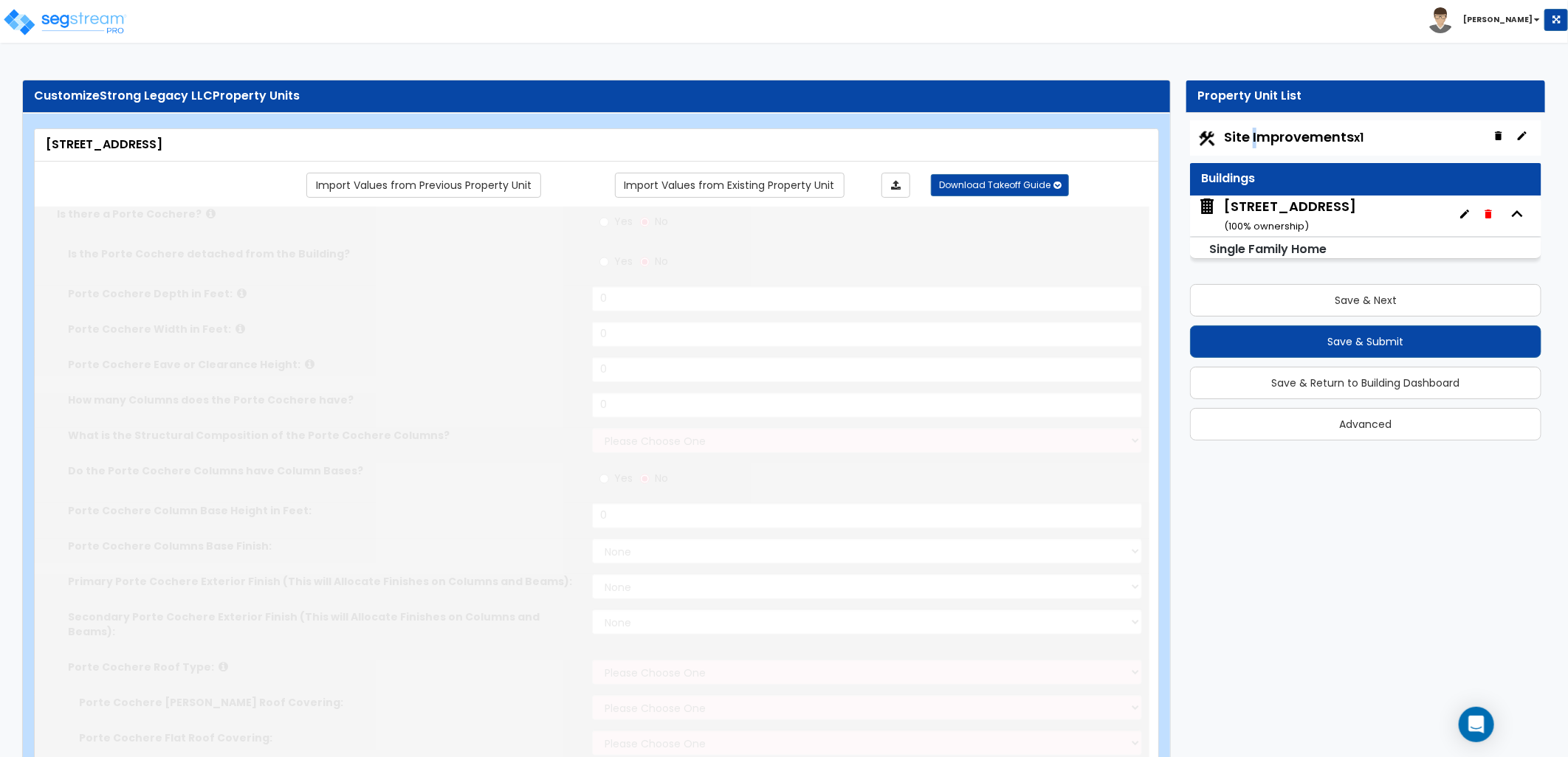
select select "2"
select select "1"
select select "2"
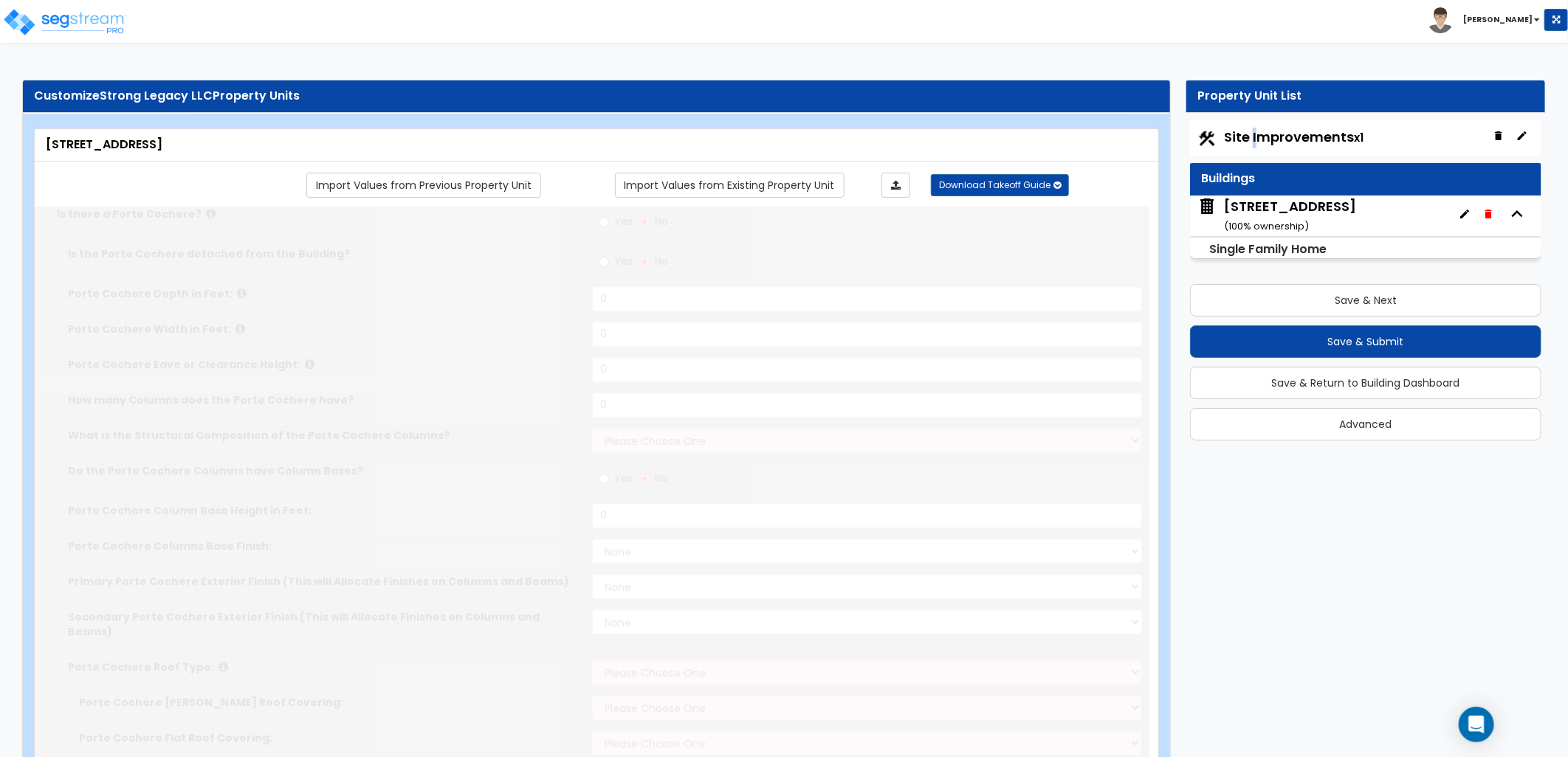
select select "2"
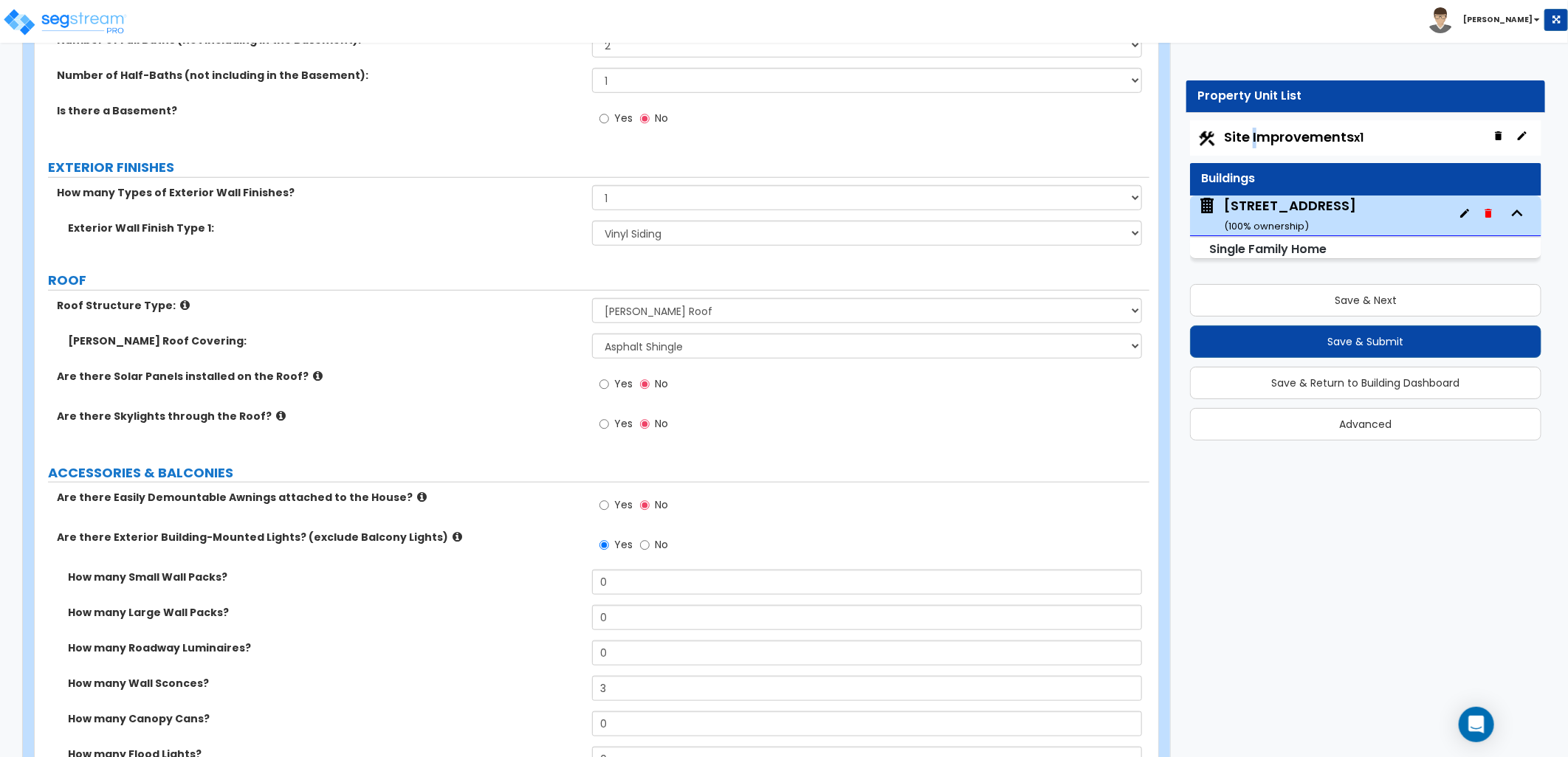
scroll to position [655, 0]
